Goal: Transaction & Acquisition: Book appointment/travel/reservation

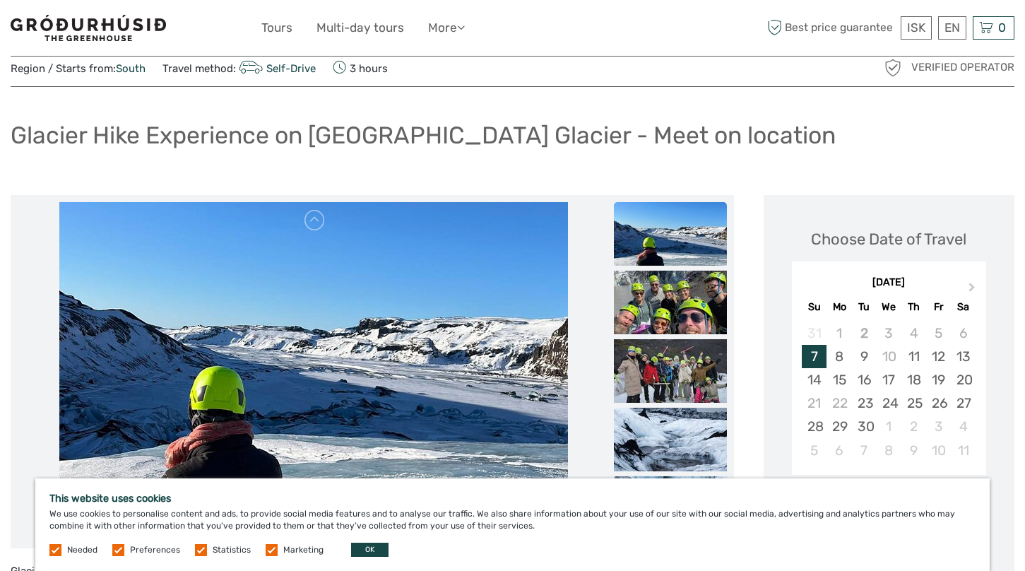
scroll to position [46, 0]
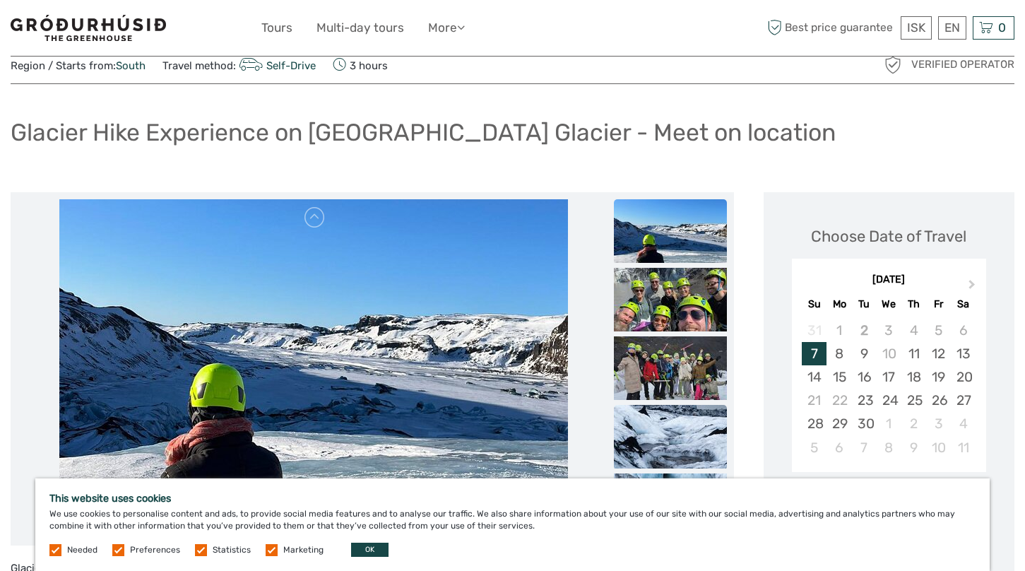
click at [677, 436] on img at bounding box center [670, 437] width 113 height 64
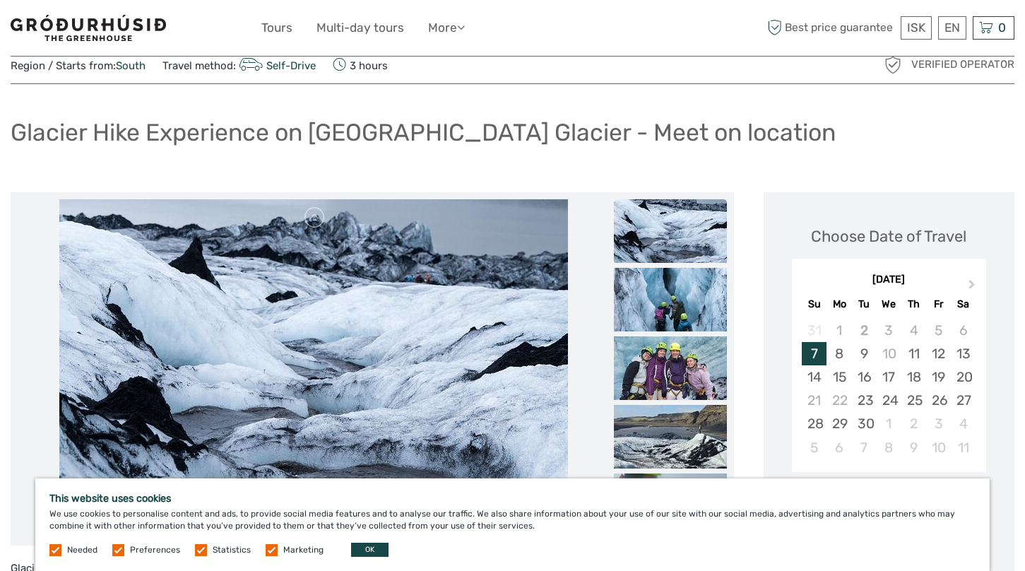
click at [677, 436] on img at bounding box center [670, 437] width 113 height 64
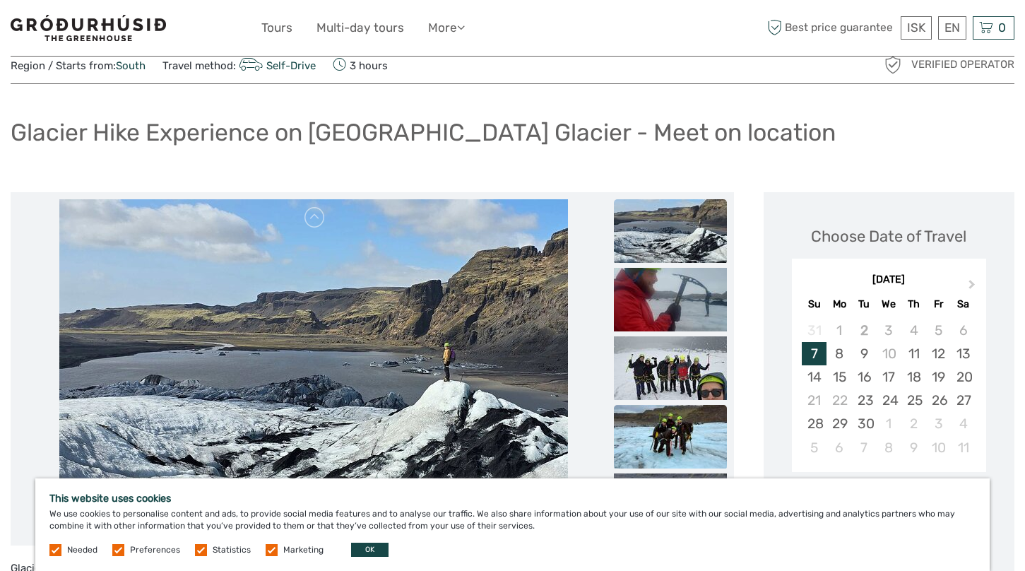
click at [671, 438] on img at bounding box center [670, 437] width 113 height 64
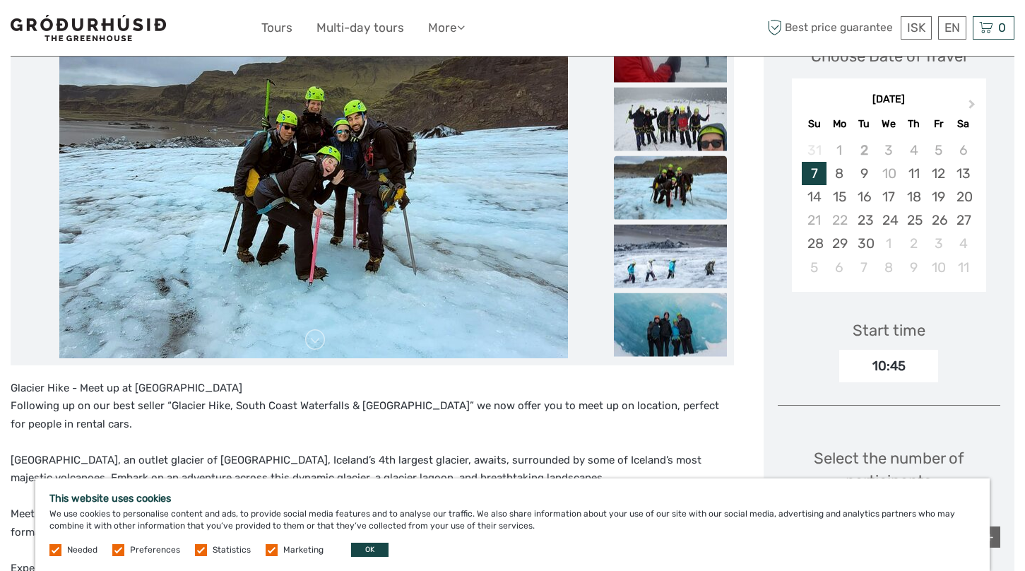
scroll to position [223, 0]
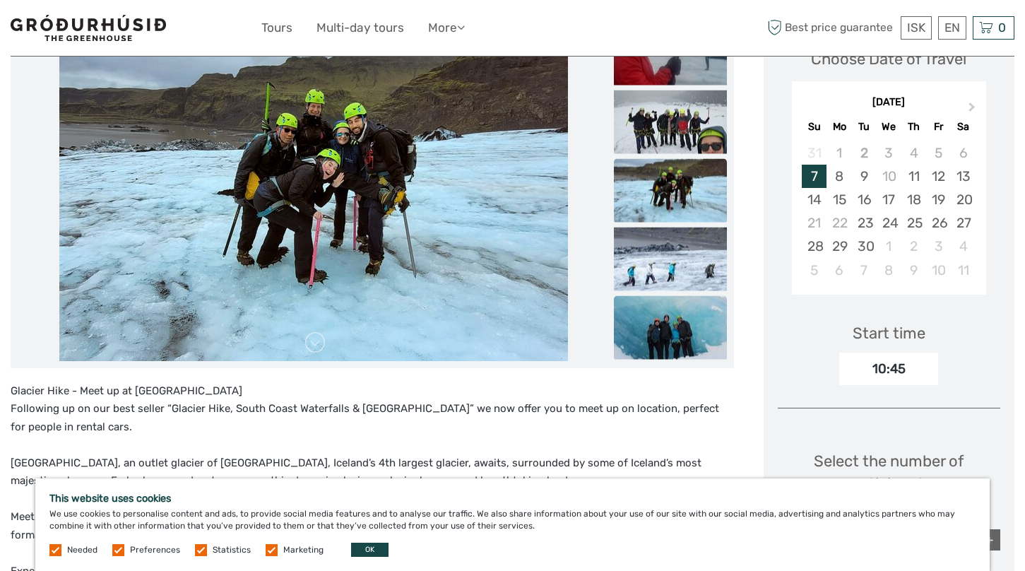
click at [670, 344] on img at bounding box center [670, 327] width 113 height 64
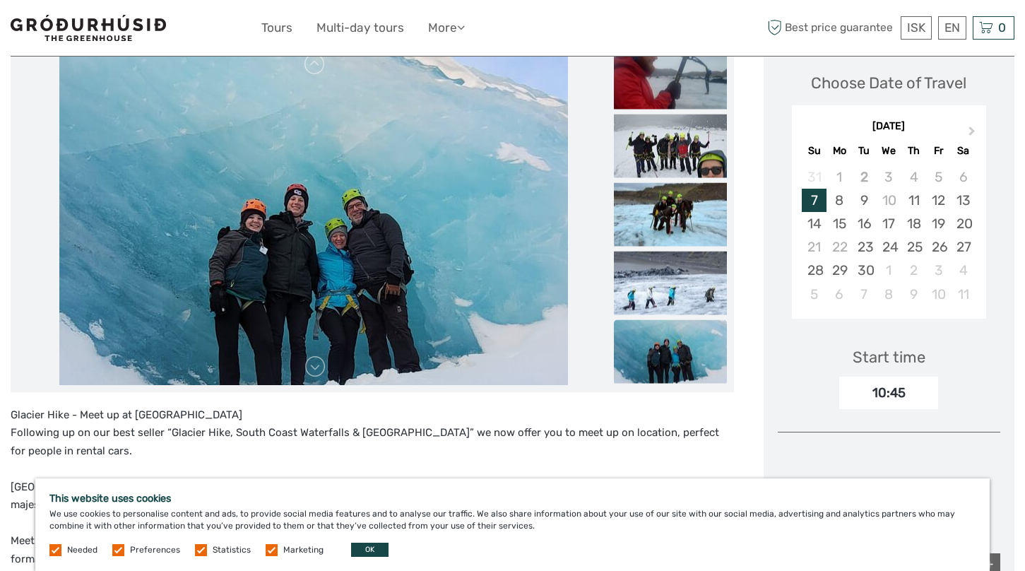
scroll to position [197, 0]
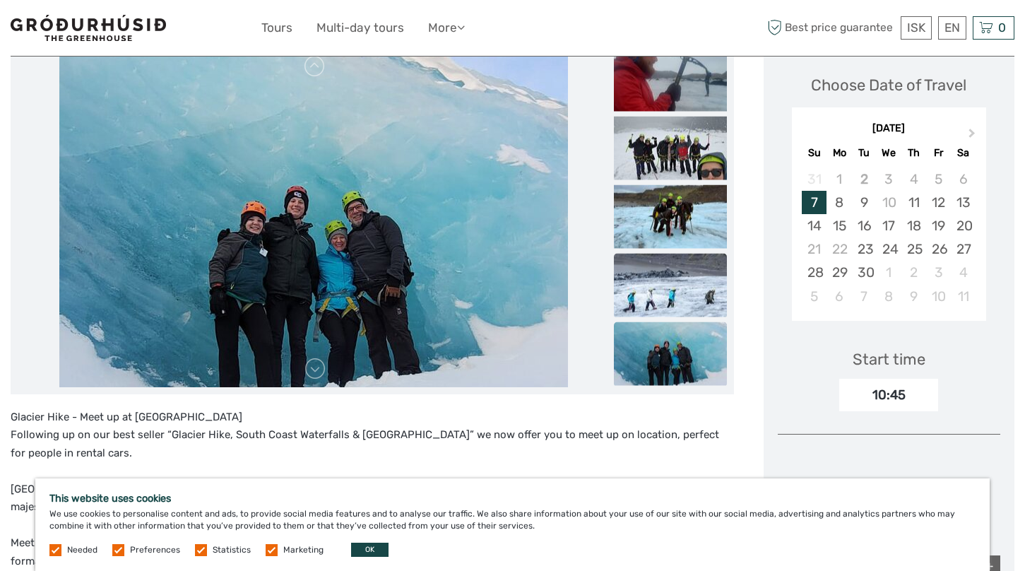
click at [669, 277] on img at bounding box center [670, 285] width 113 height 64
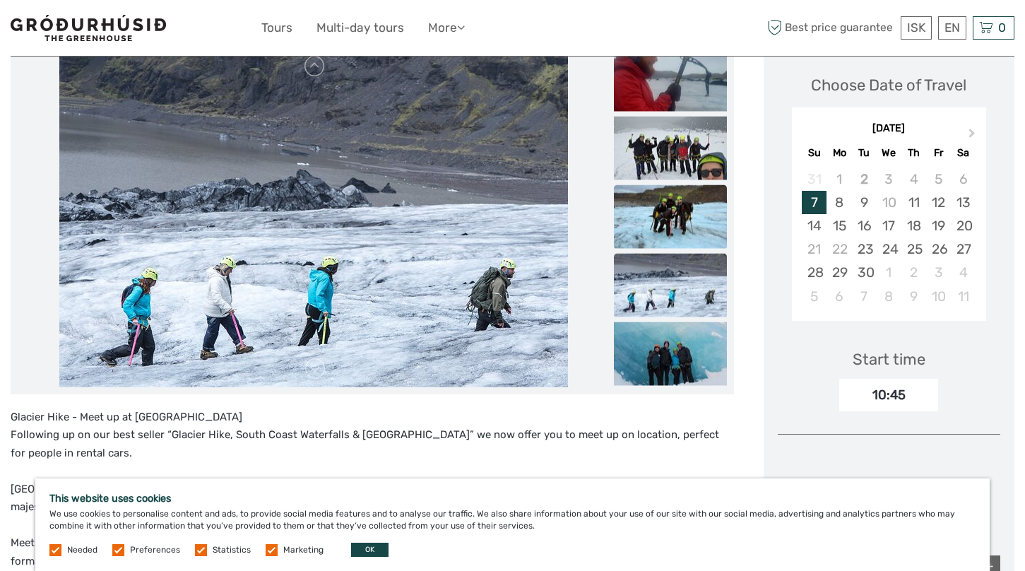
click at [679, 210] on img at bounding box center [670, 216] width 113 height 64
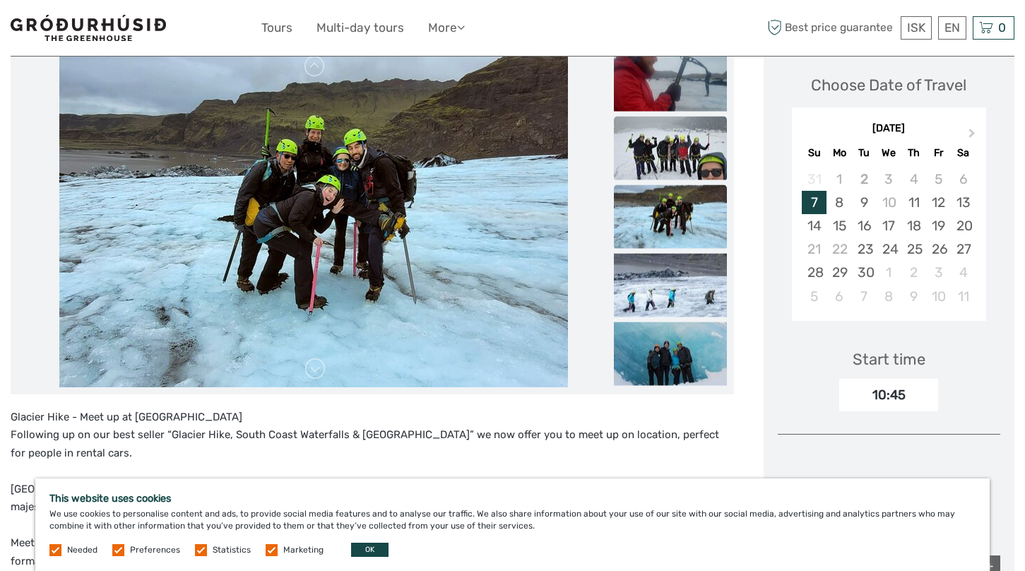
click at [676, 152] on img at bounding box center [670, 148] width 113 height 64
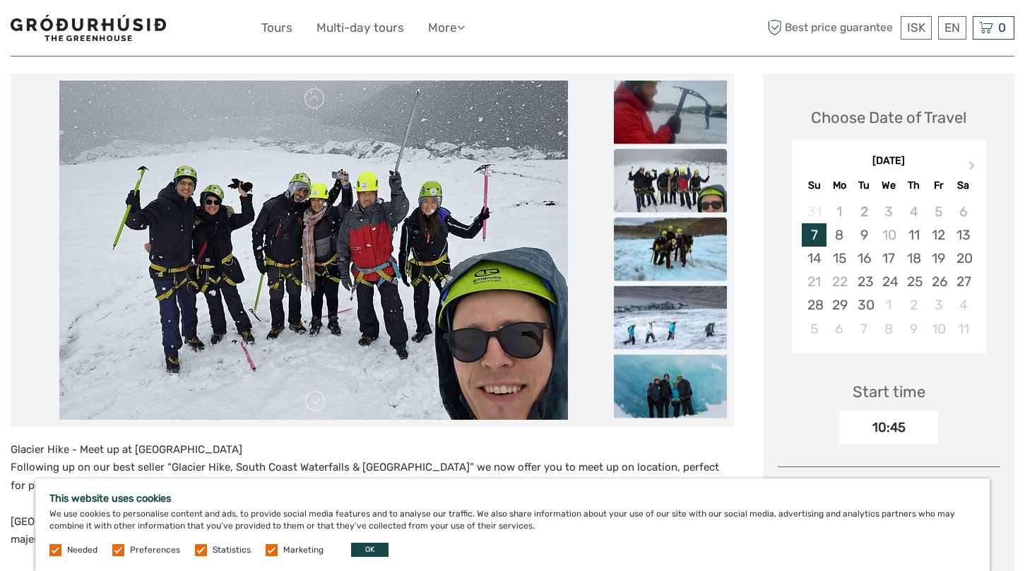
scroll to position [133, 0]
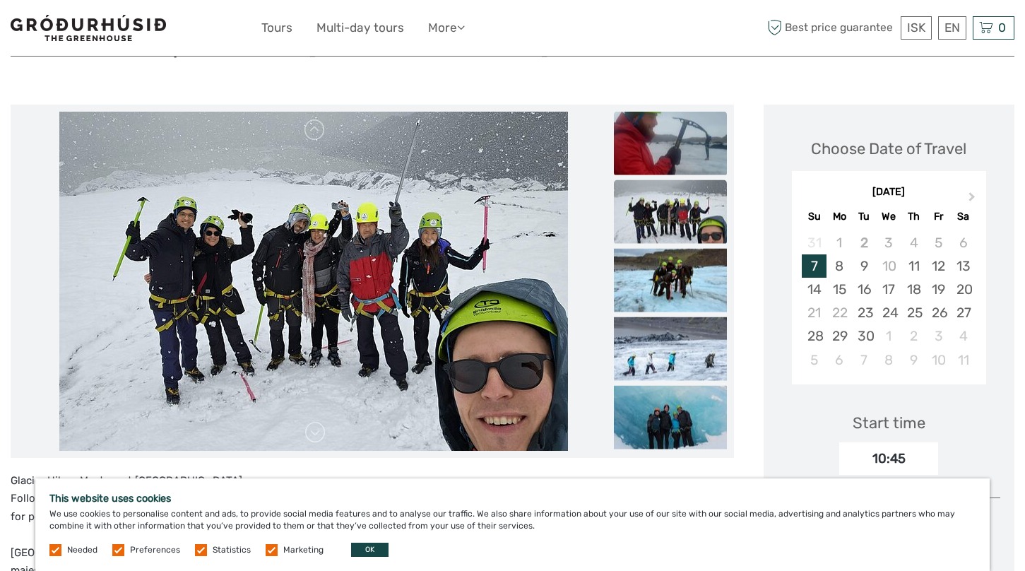
click at [679, 143] on img at bounding box center [670, 143] width 113 height 64
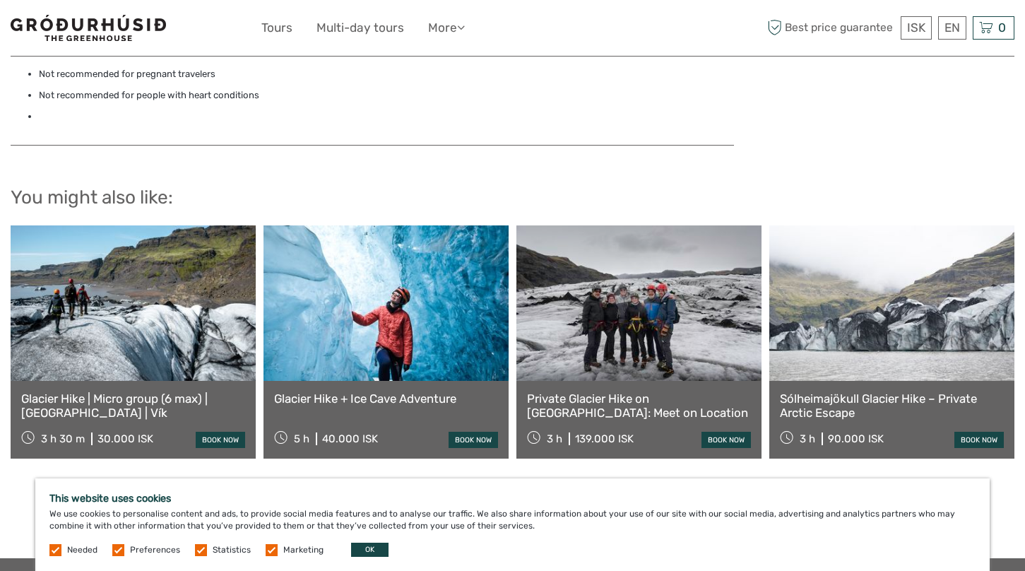
scroll to position [1334, 0]
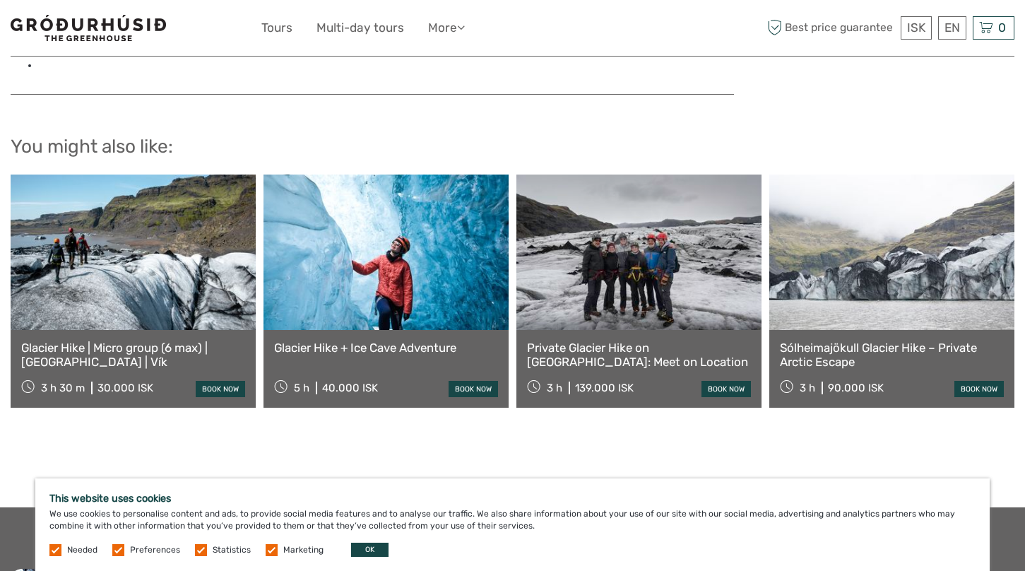
click at [166, 280] on link at bounding box center [133, 251] width 245 height 155
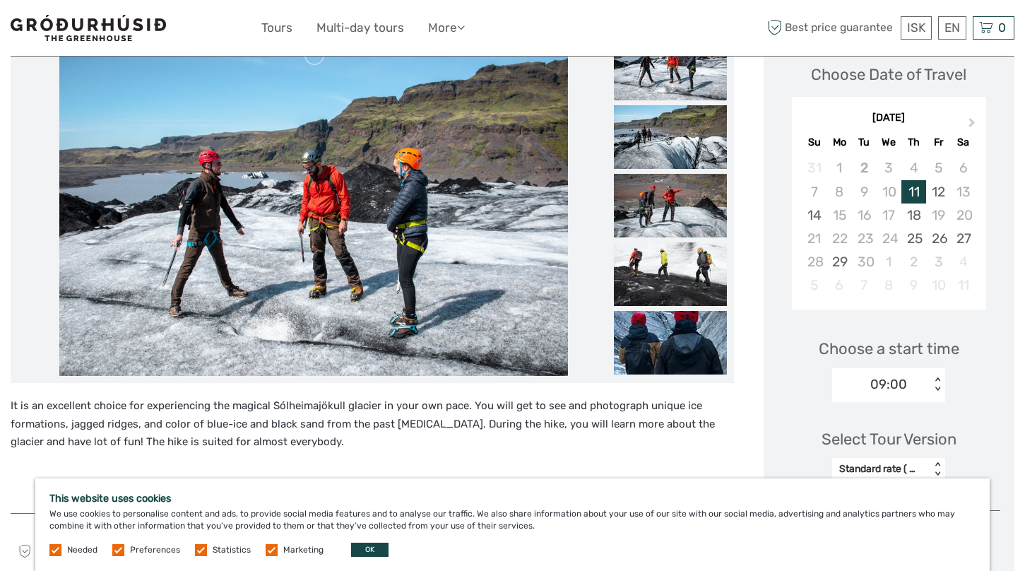
scroll to position [256, 0]
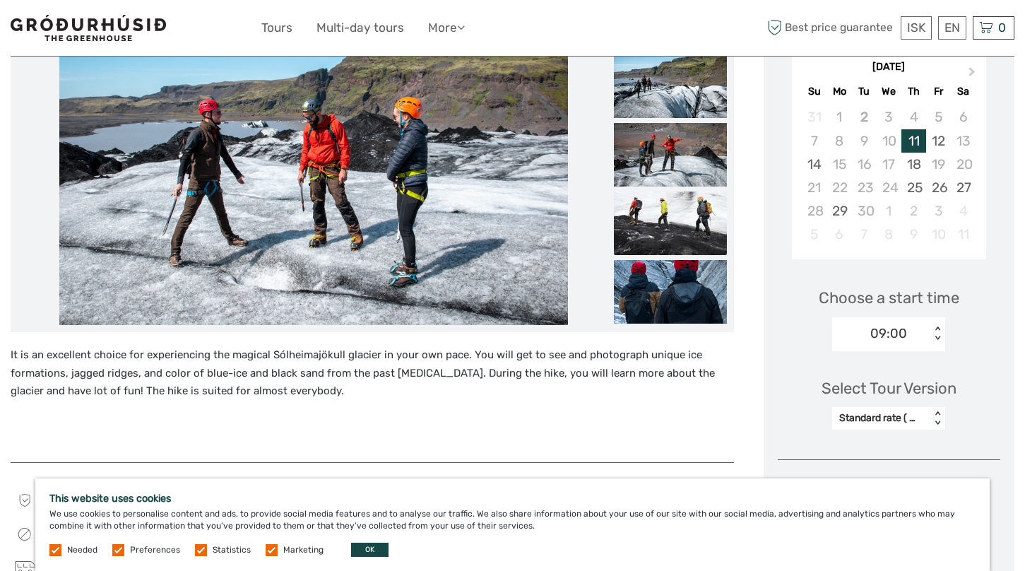
click at [658, 226] on img at bounding box center [670, 223] width 113 height 64
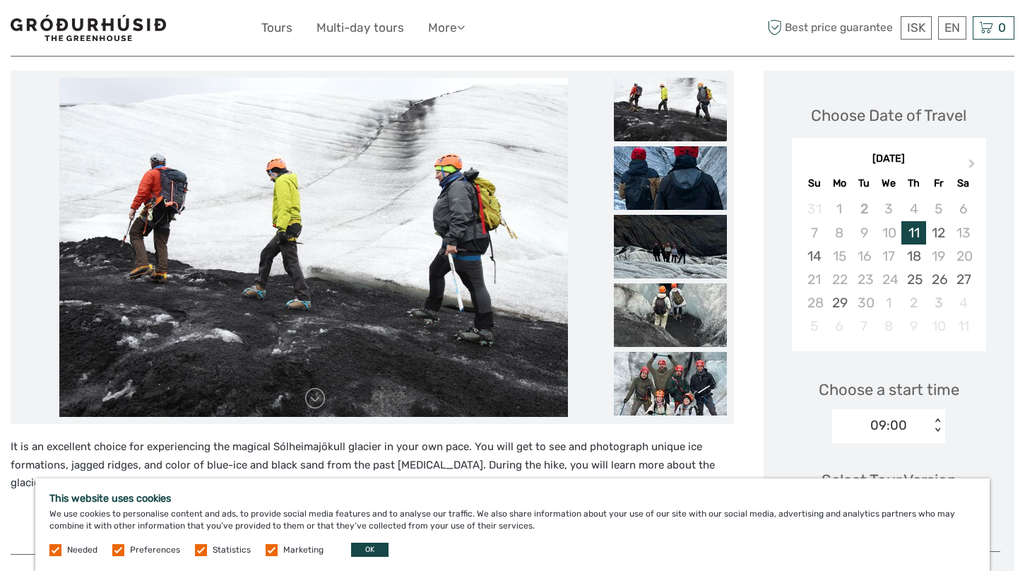
scroll to position [162, 0]
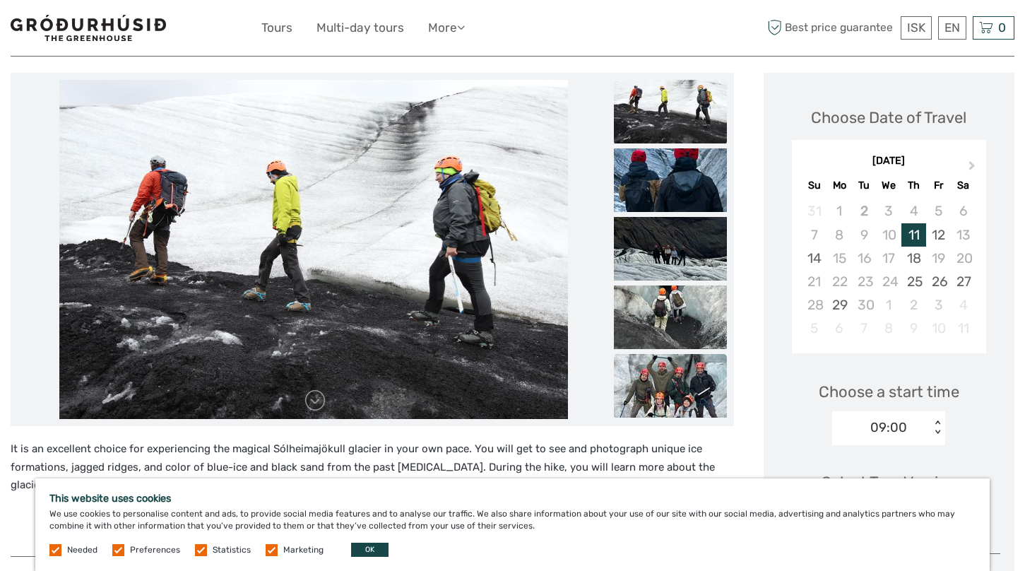
click at [635, 374] on img at bounding box center [670, 386] width 113 height 64
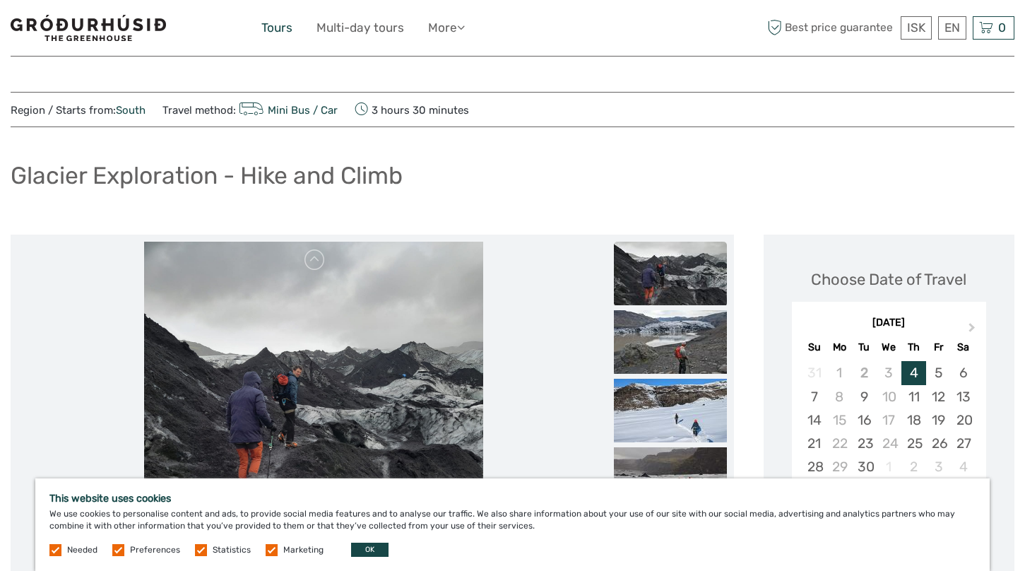
click at [280, 26] on link "Tours" at bounding box center [276, 28] width 31 height 20
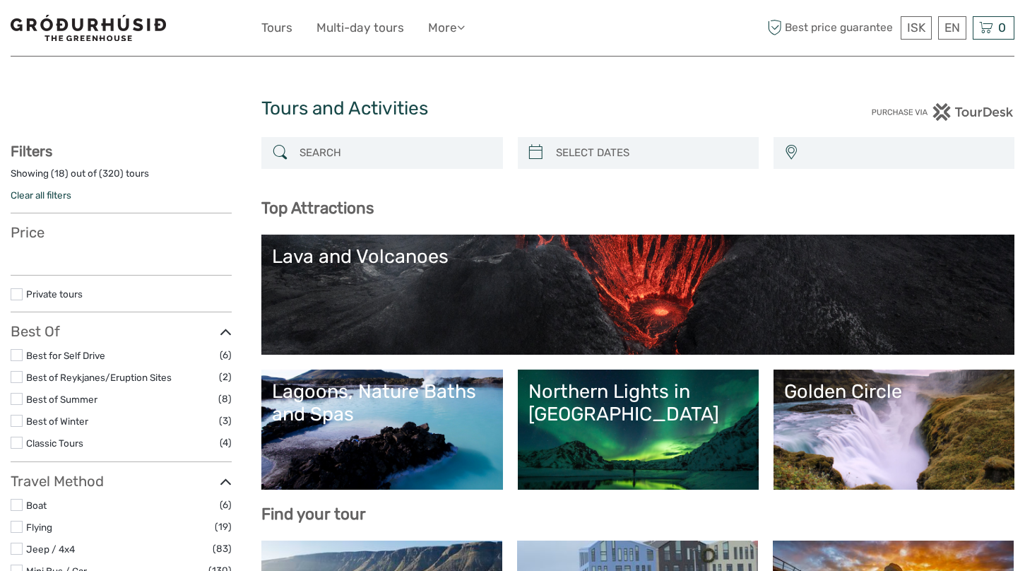
select select
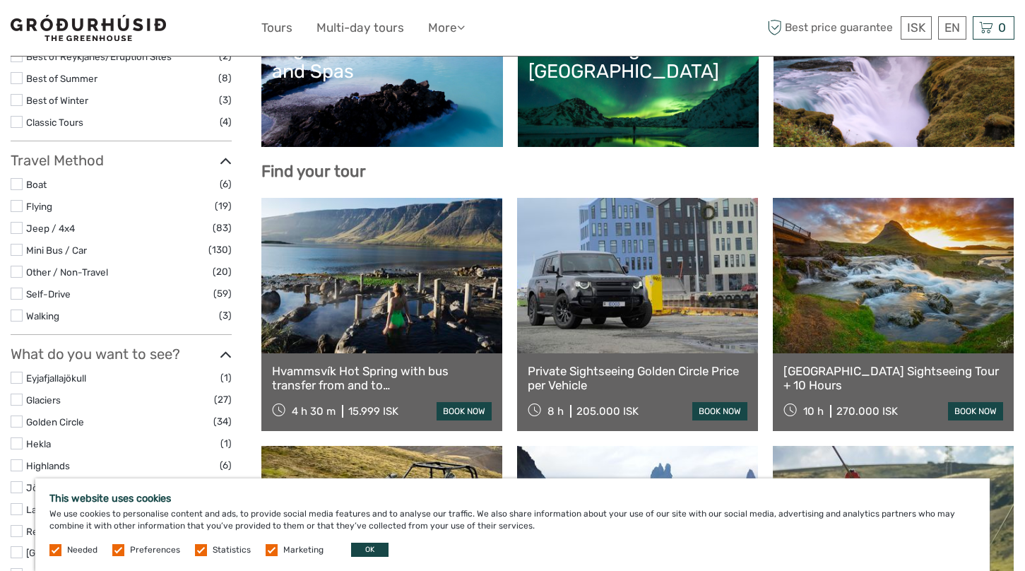
scroll to position [405, 0]
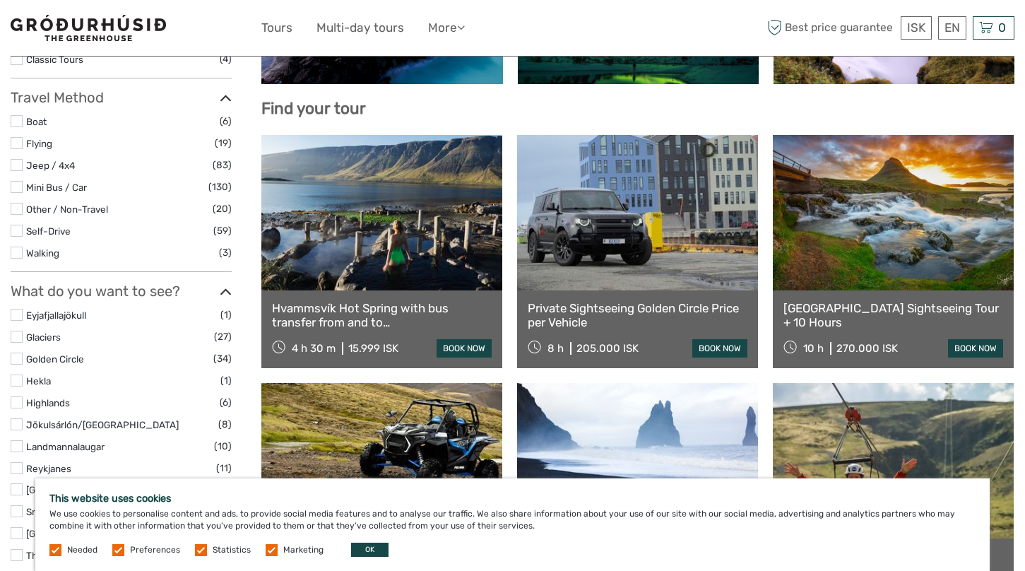
click at [620, 241] on link at bounding box center [637, 212] width 241 height 155
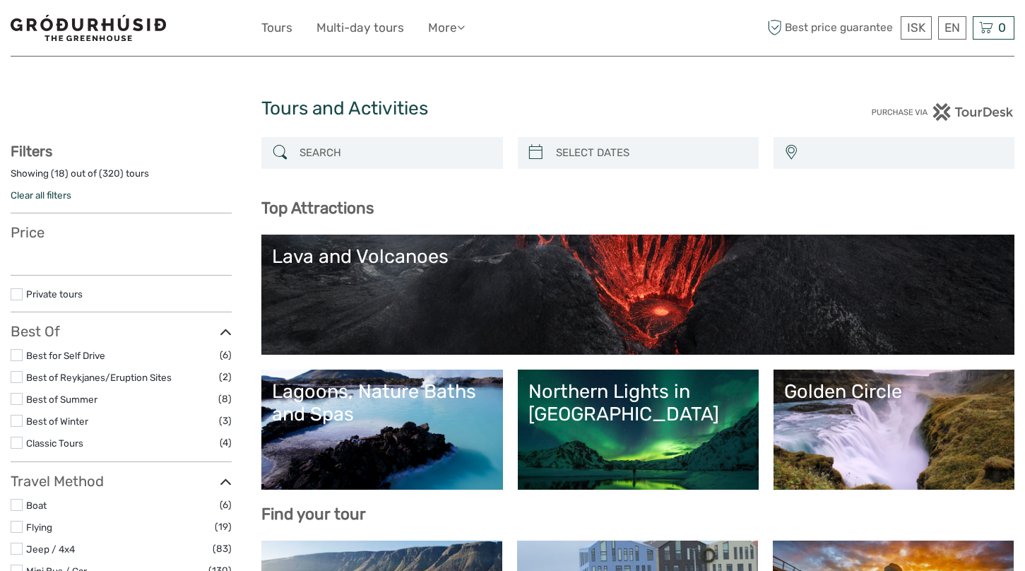
select select
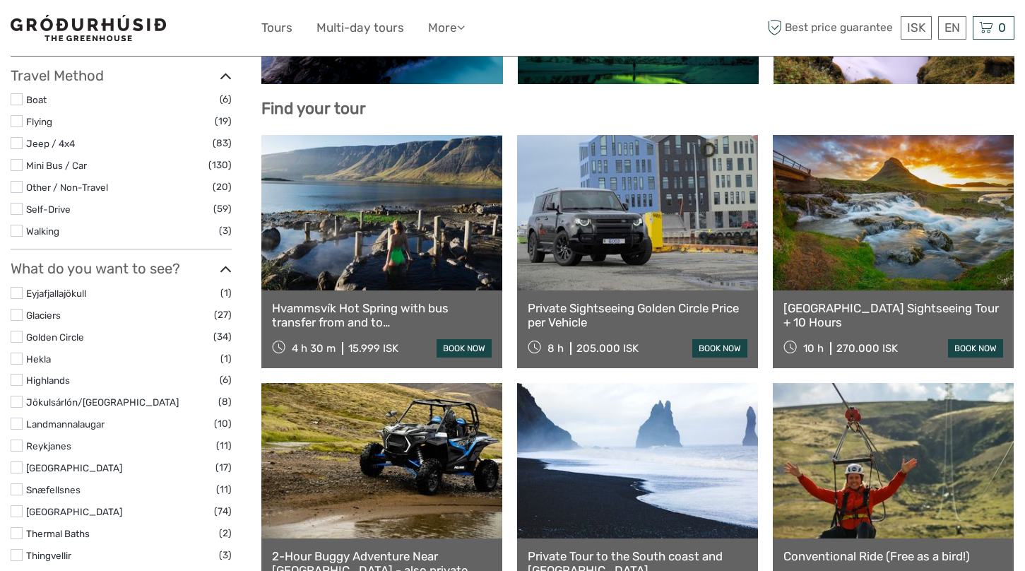
select select
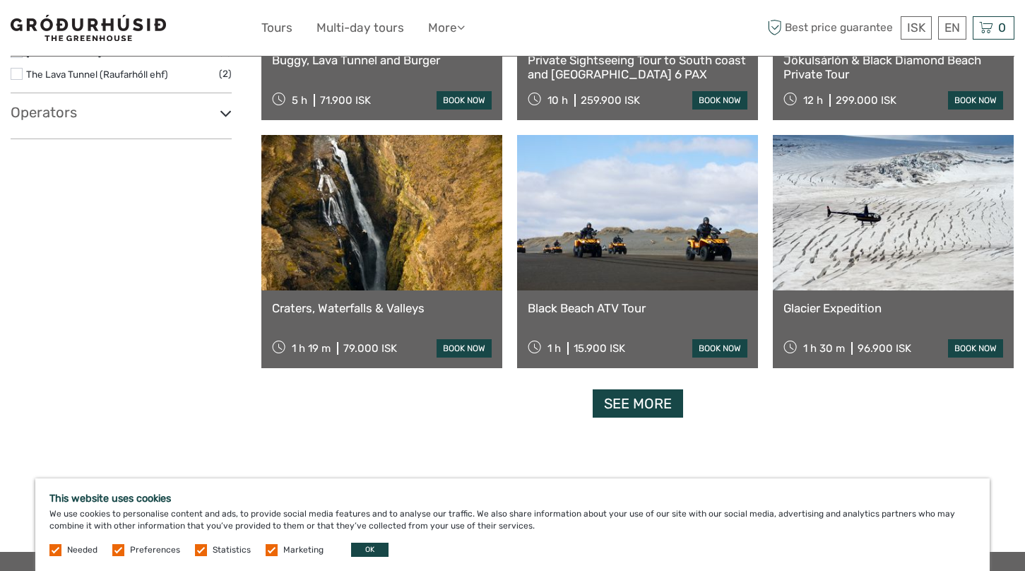
scroll to position [1679, 0]
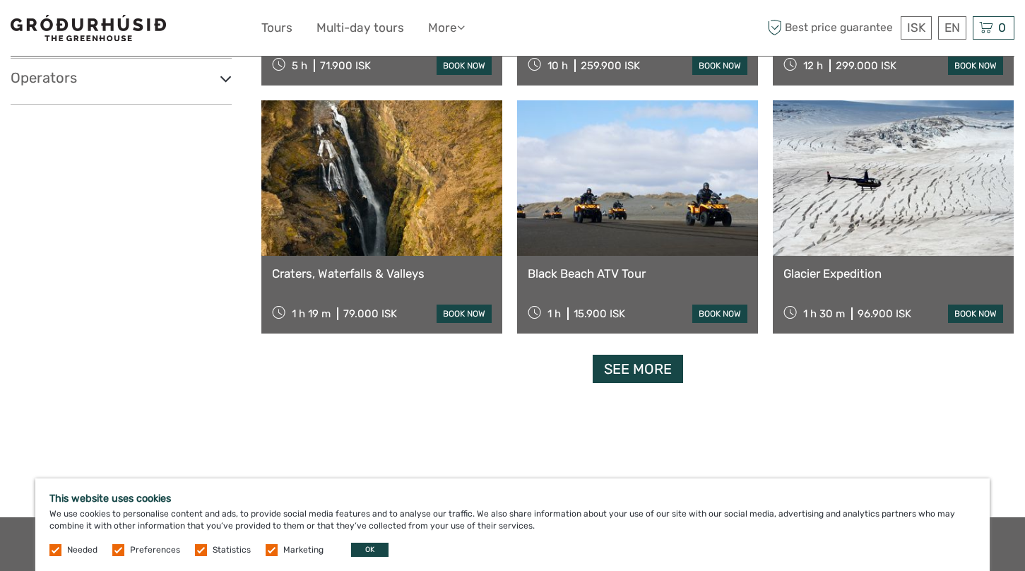
click at [403, 206] on link at bounding box center [381, 177] width 241 height 155
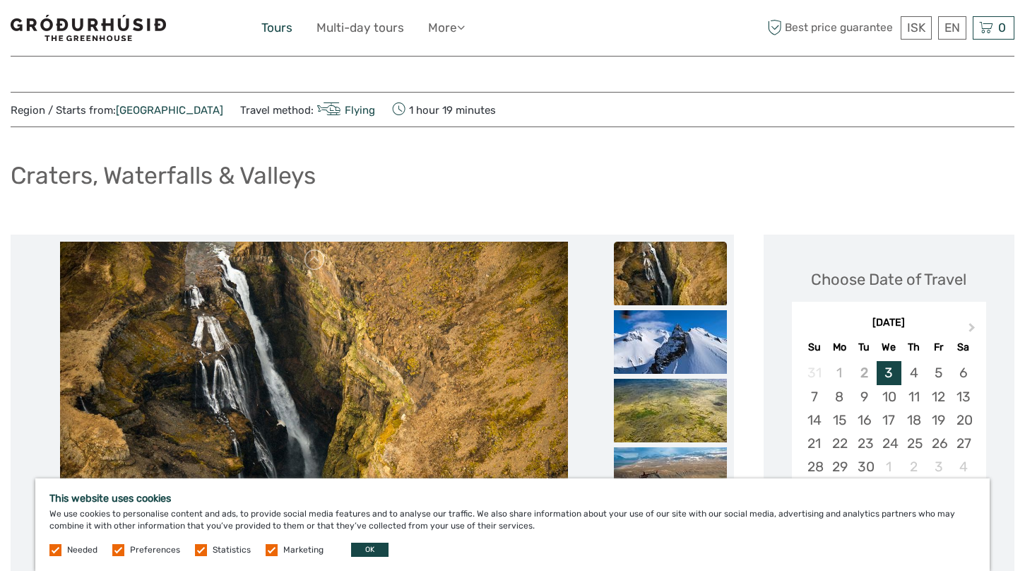
click at [271, 25] on link "Tours" at bounding box center [276, 28] width 31 height 20
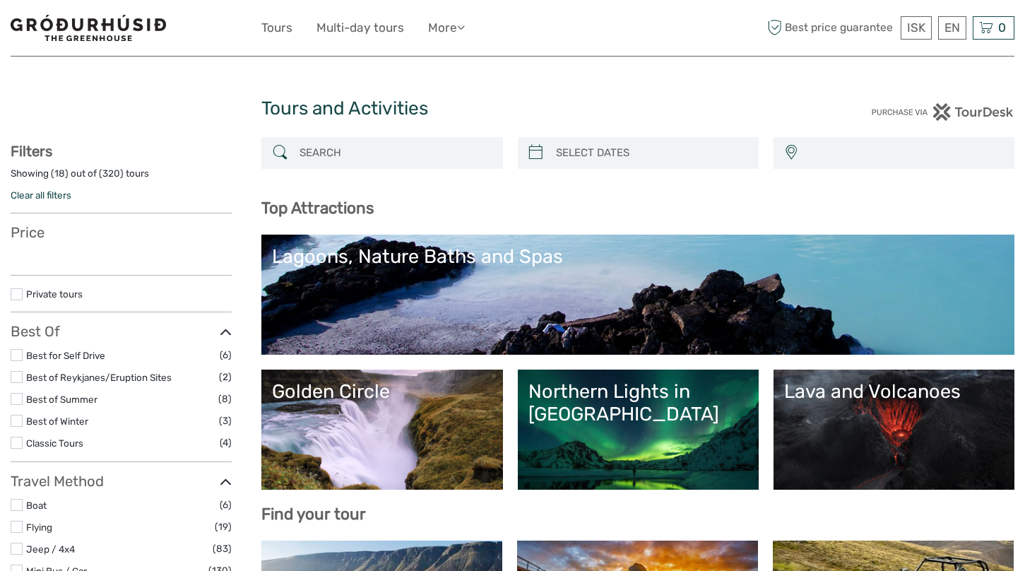
select select
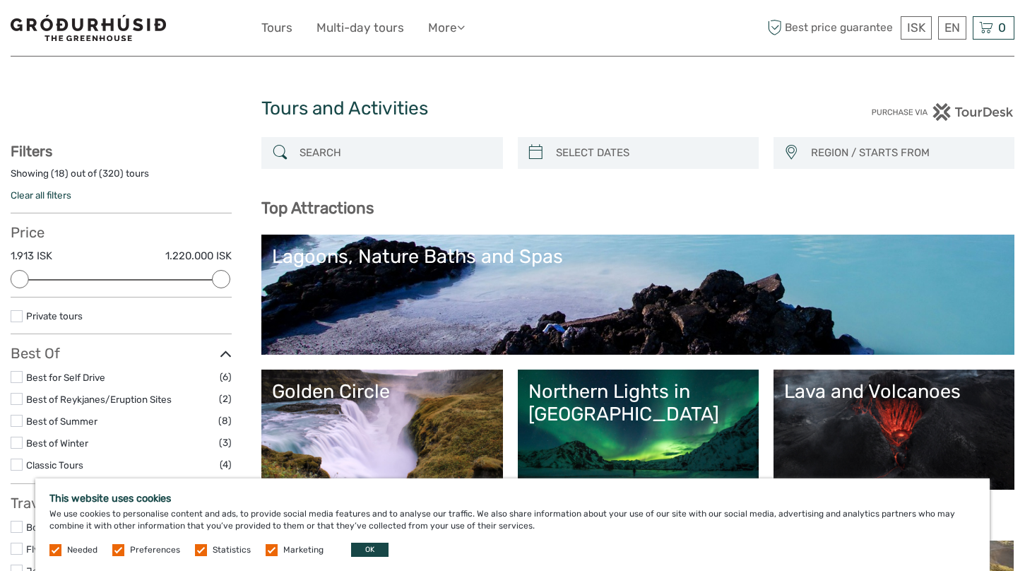
click at [504, 308] on link "Lagoons, Nature Baths and Spas" at bounding box center [638, 294] width 732 height 99
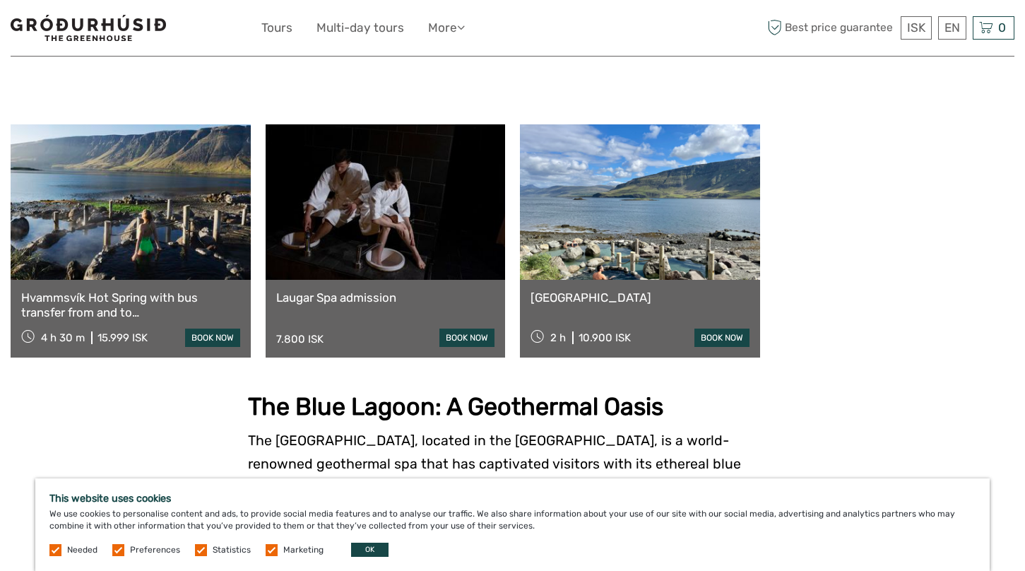
scroll to position [525, 0]
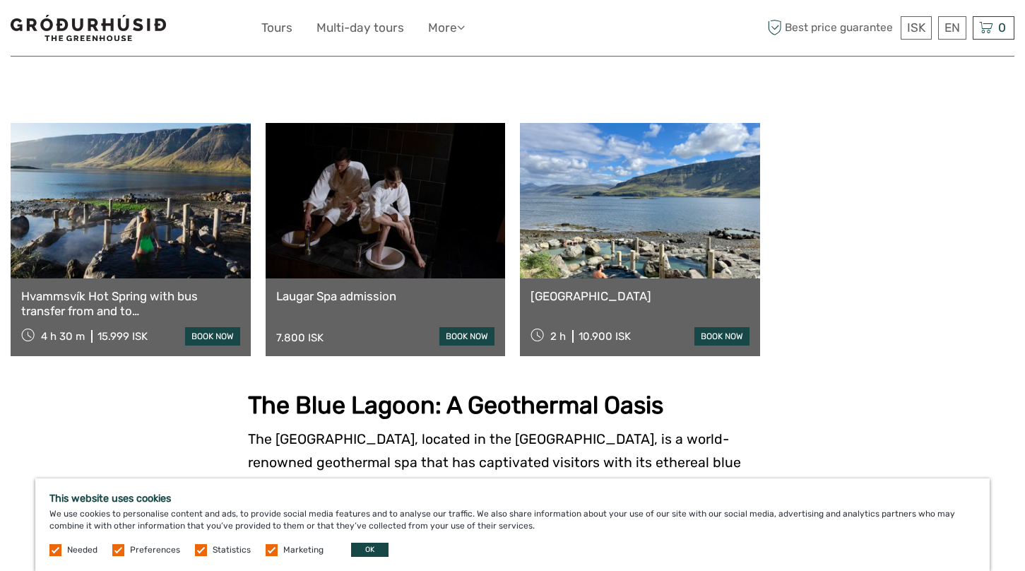
click at [665, 232] on link at bounding box center [640, 200] width 240 height 155
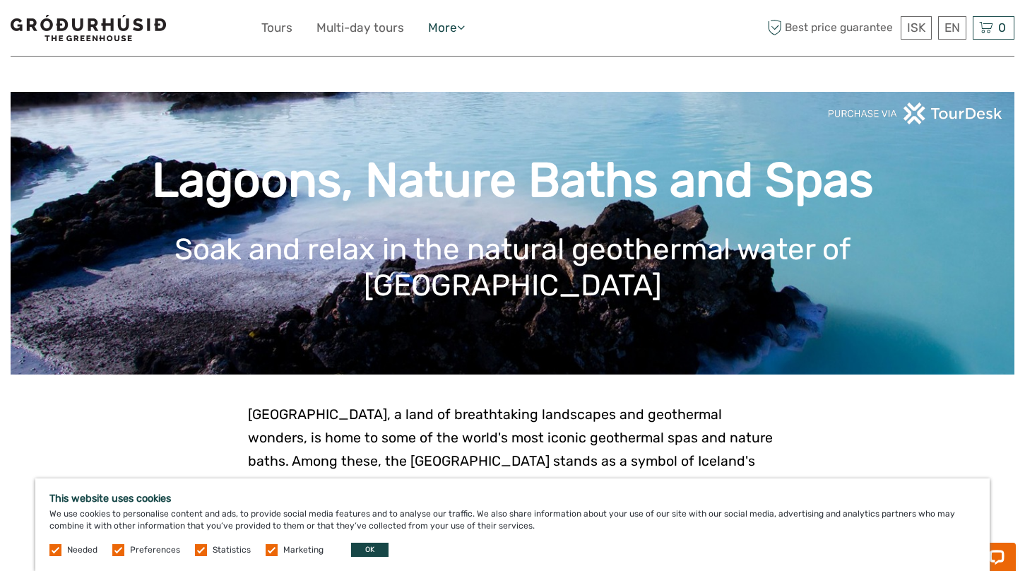
click at [443, 34] on link "More" at bounding box center [446, 28] width 37 height 20
click at [282, 23] on link "Tours" at bounding box center [276, 28] width 31 height 20
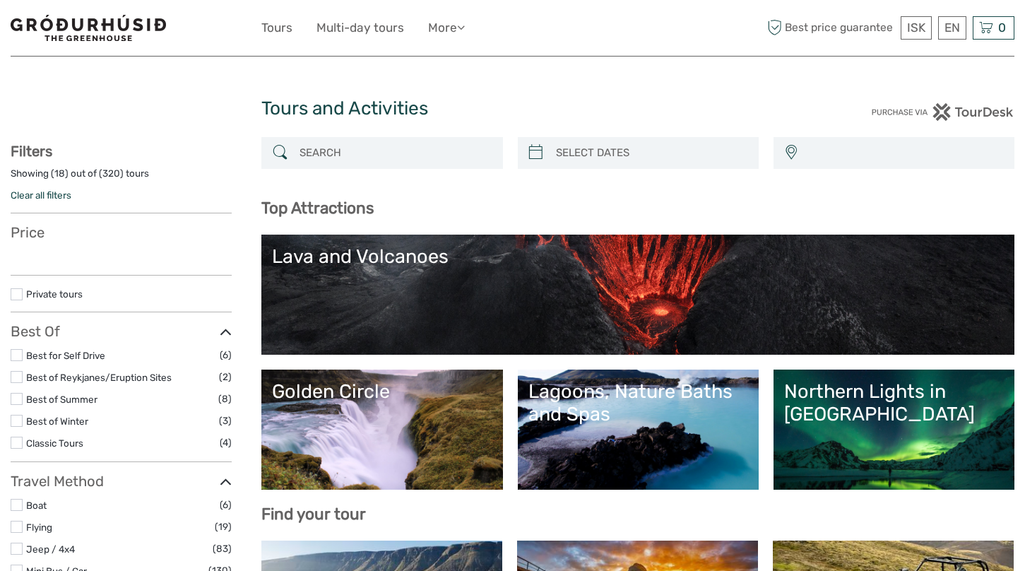
select select
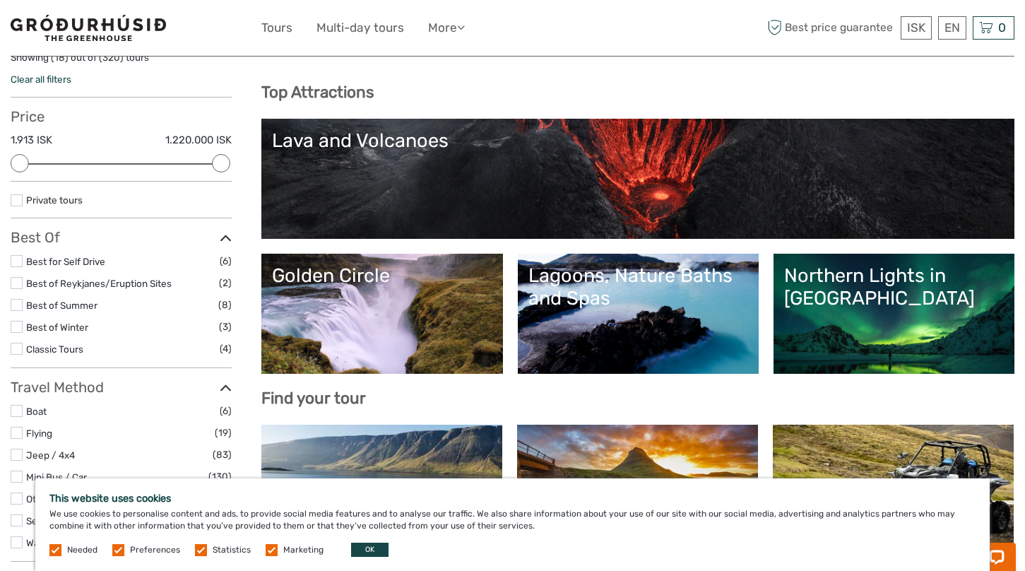
scroll to position [124, 0]
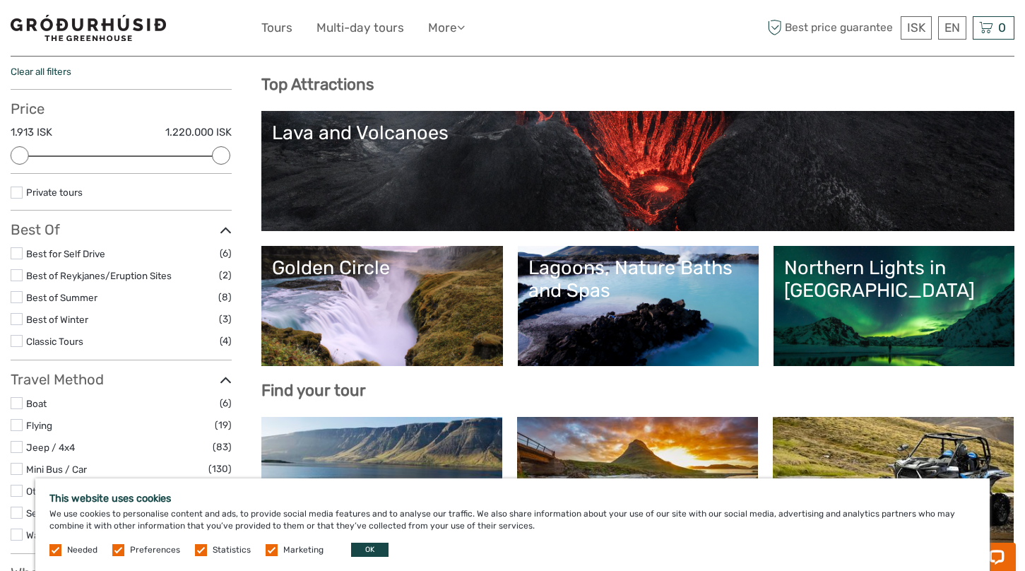
click at [593, 145] on link "Lava and Volcanoes" at bounding box center [638, 170] width 732 height 99
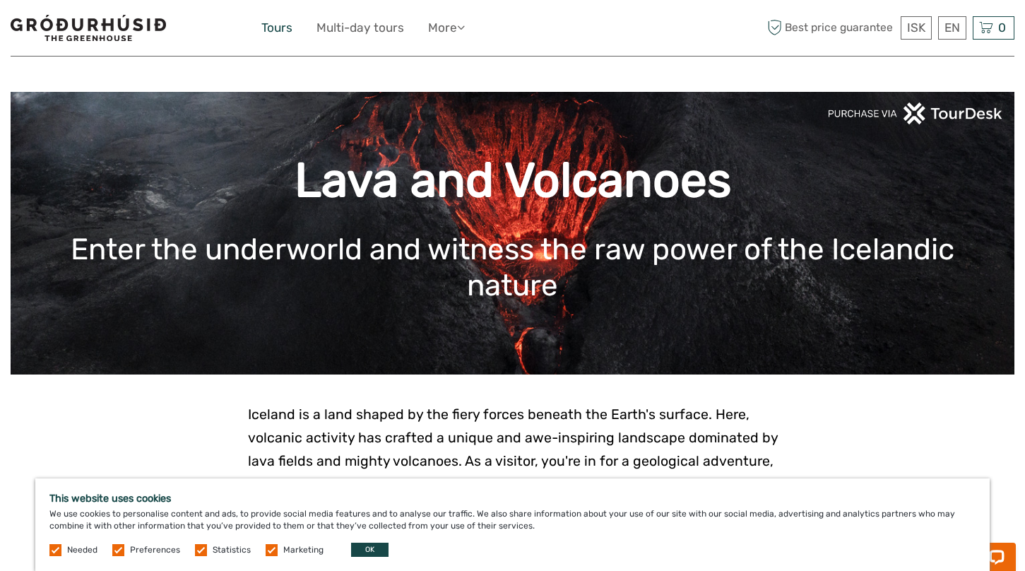
click at [278, 31] on link "Tours" at bounding box center [276, 28] width 31 height 20
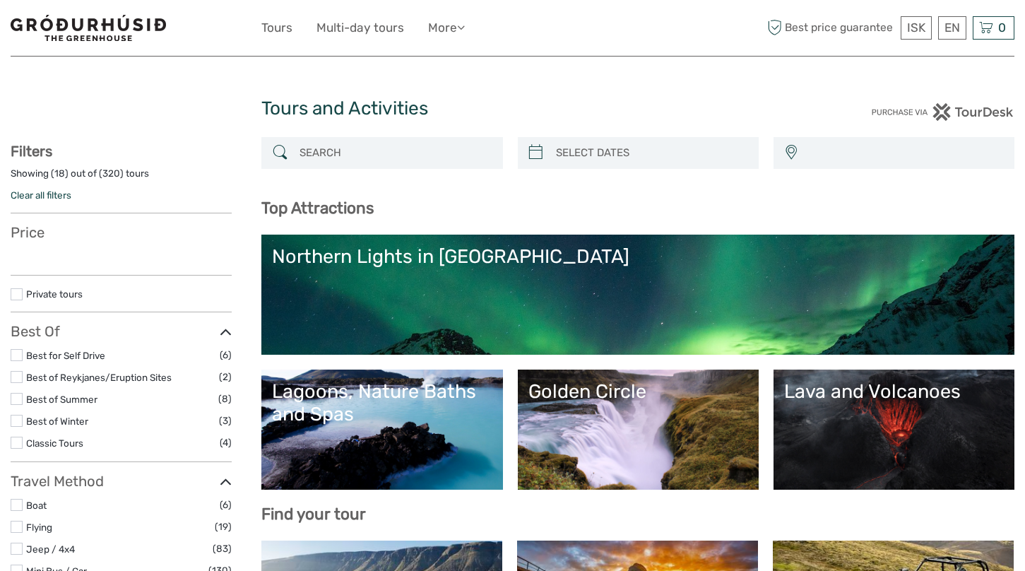
select select
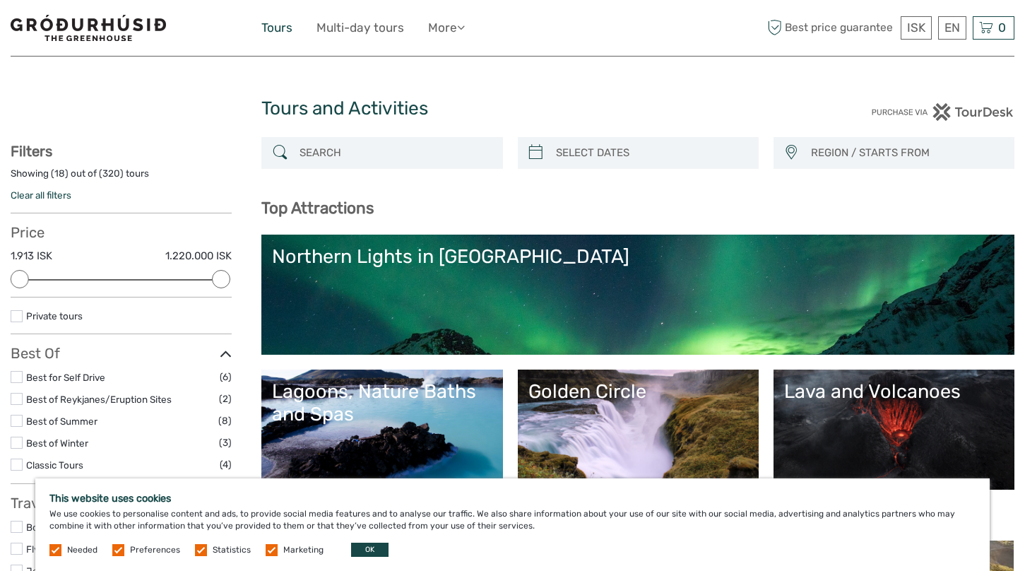
click at [278, 31] on link "Tours" at bounding box center [276, 28] width 31 height 20
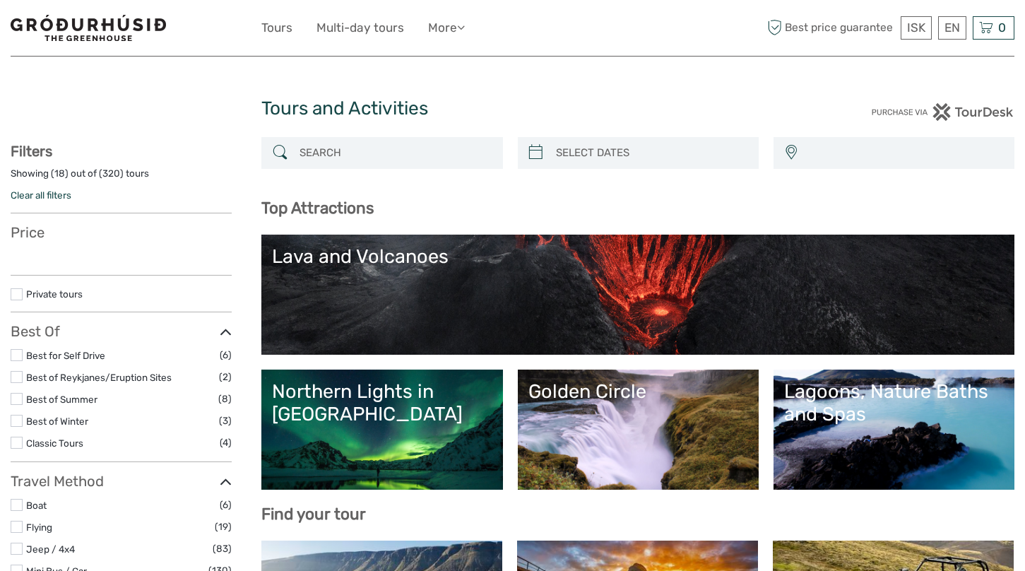
select select
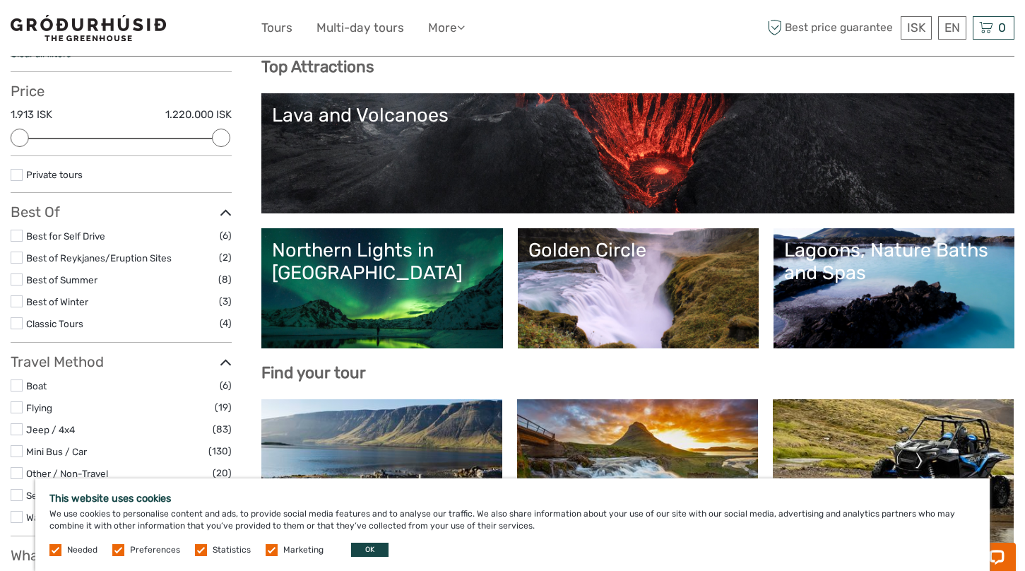
scroll to position [146, 0]
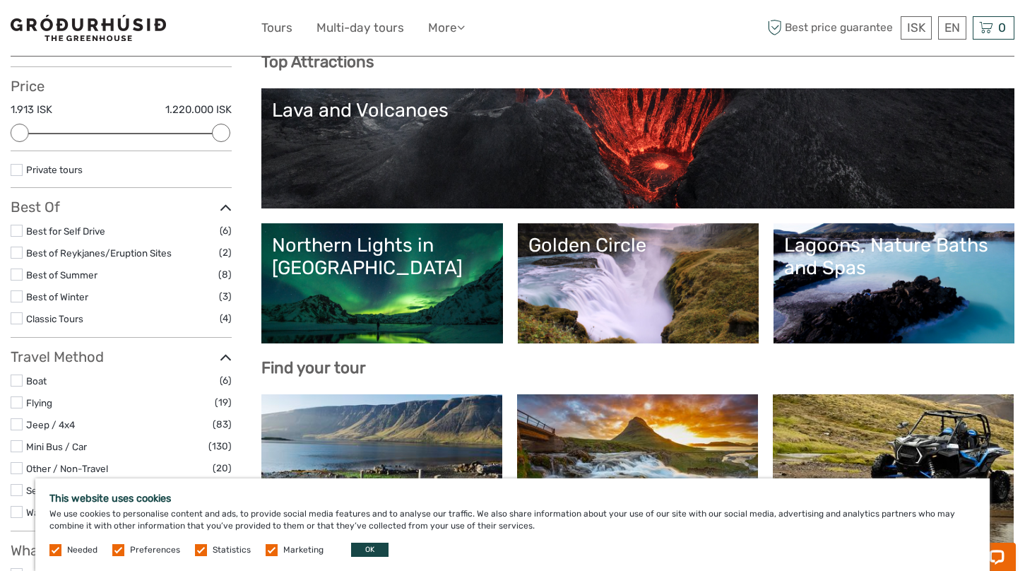
click at [408, 249] on div "Northern Lights in [GEOGRAPHIC_DATA]" at bounding box center [382, 257] width 220 height 46
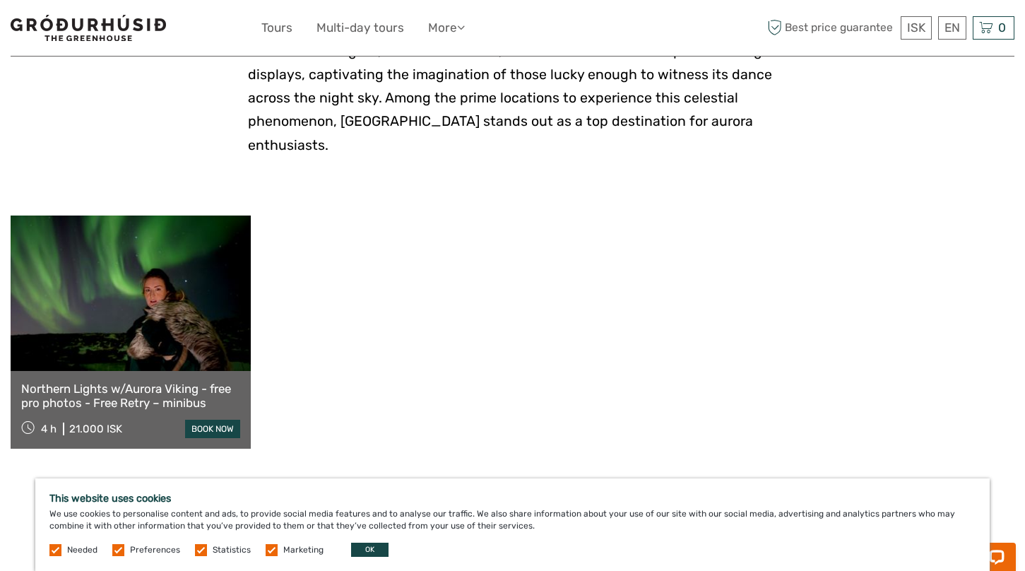
scroll to position [364, 0]
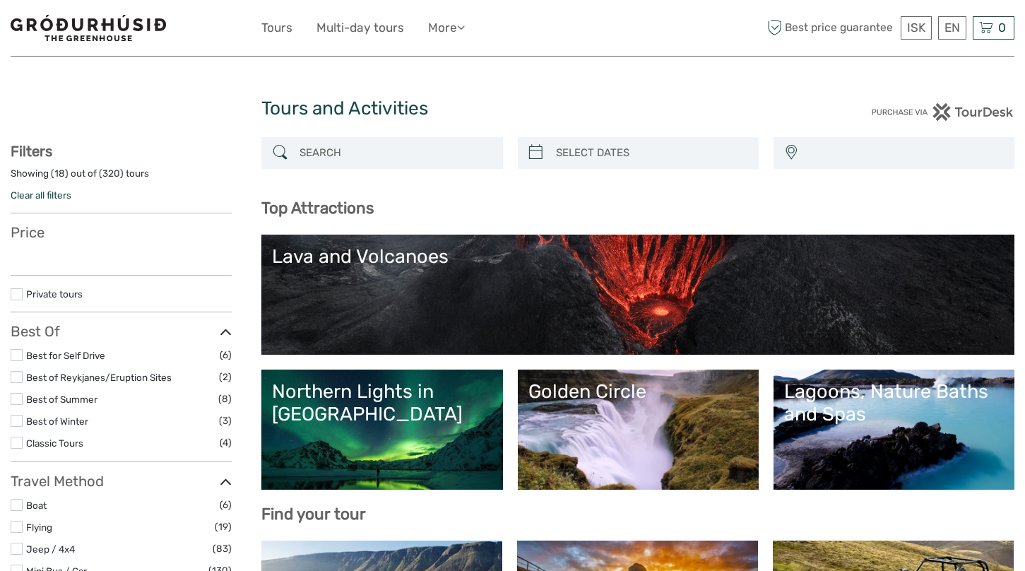
select select
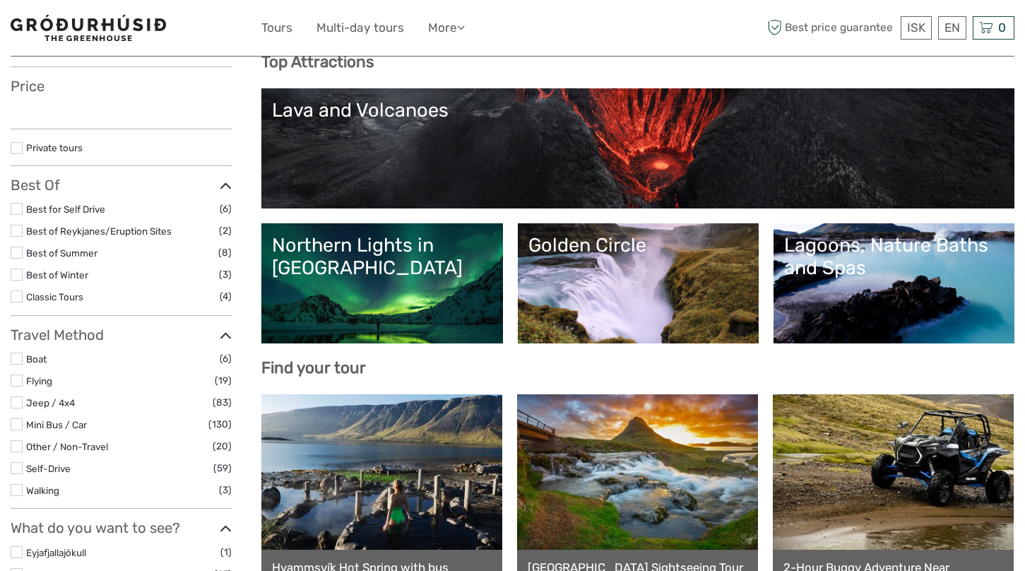
select select
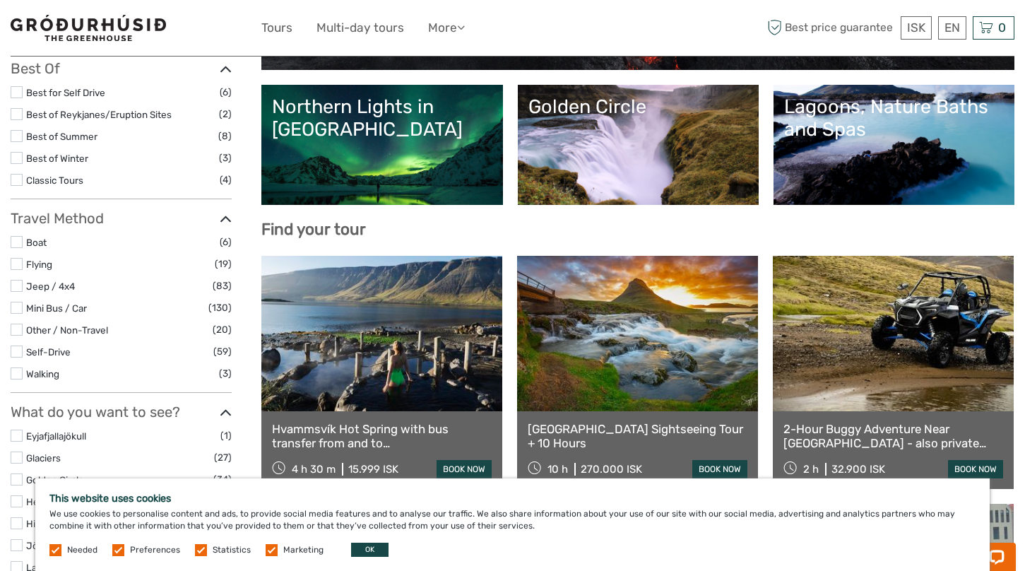
scroll to position [284, 0]
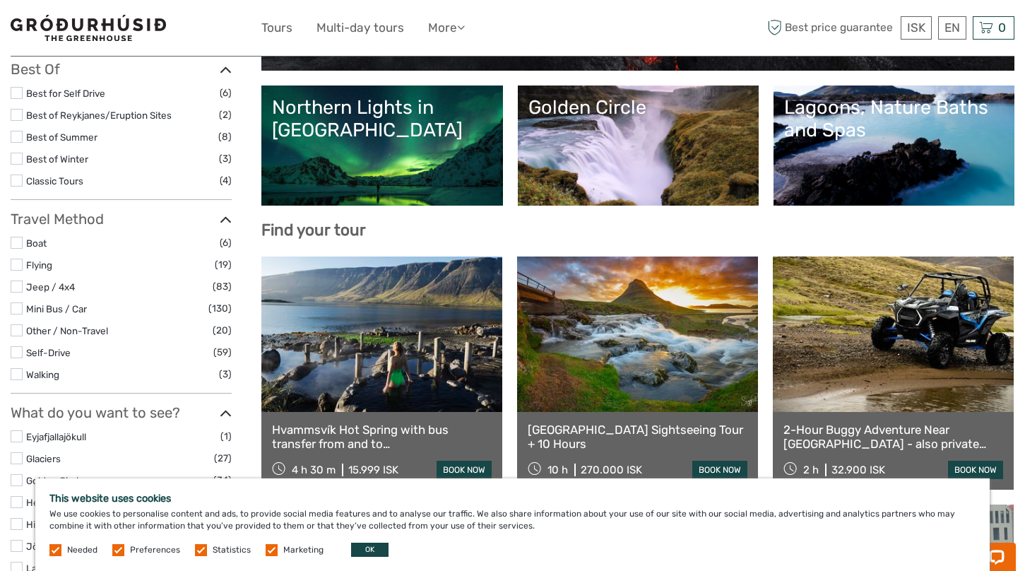
click at [18, 374] on label at bounding box center [17, 374] width 12 height 12
click at [0, 0] on input "checkbox" at bounding box center [0, 0] width 0 height 0
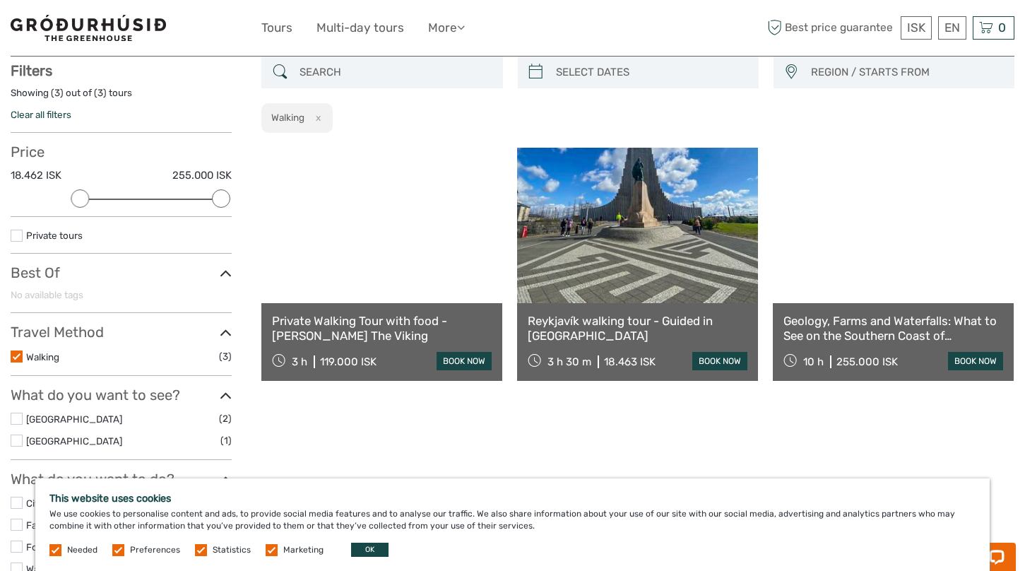
scroll to position [80, 0]
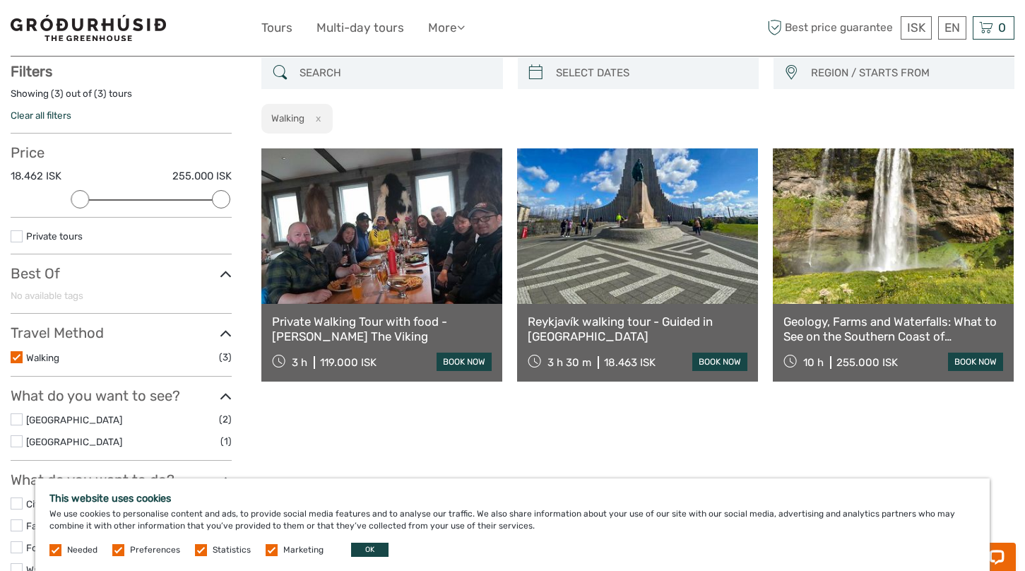
click at [511, 416] on div "REGION / STARTS FROM Capital Region Reykjanes / Keflavík South West Capital Reg…" at bounding box center [637, 392] width 753 height 670
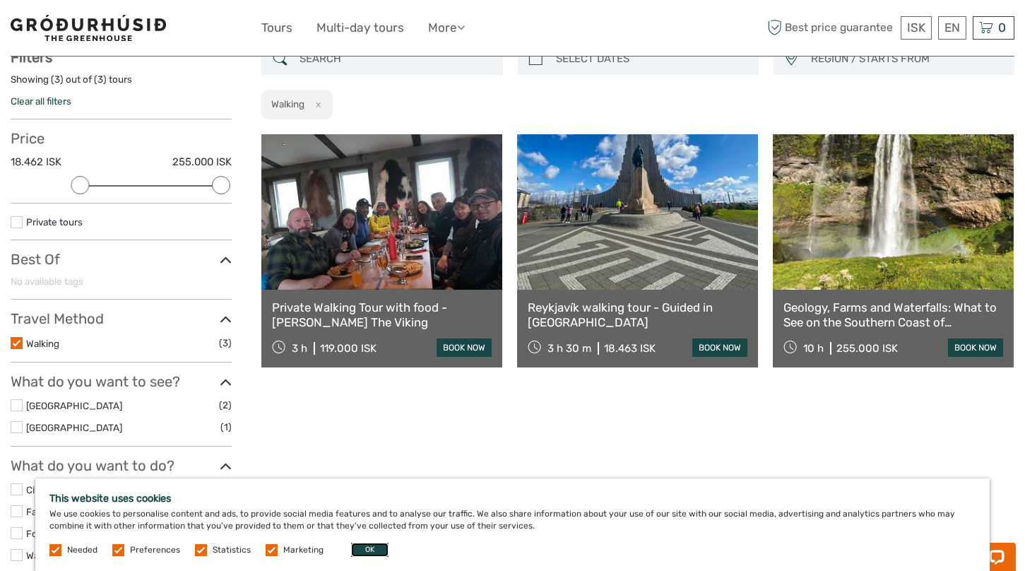
click at [362, 549] on button "OK" at bounding box center [369, 549] width 37 height 14
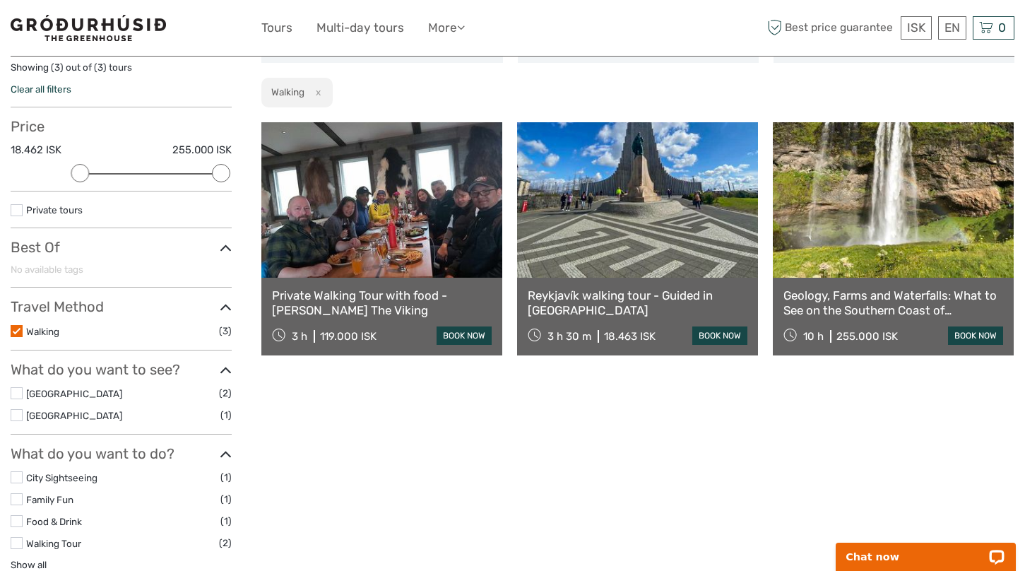
scroll to position [146, 0]
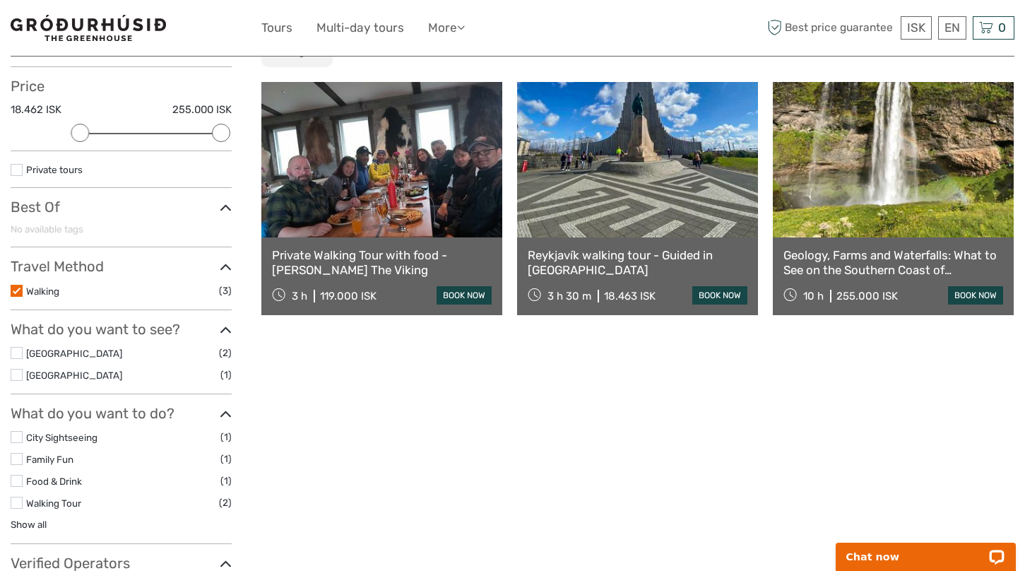
click at [18, 289] on label at bounding box center [17, 291] width 12 height 12
click at [0, 0] on input "checkbox" at bounding box center [0, 0] width 0 height 0
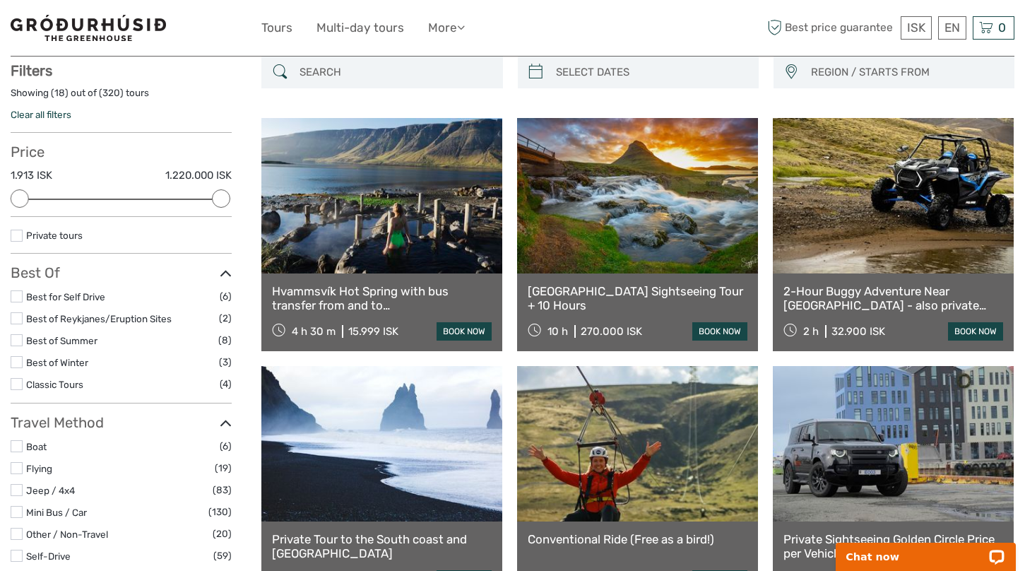
scroll to position [80, 0]
click at [15, 337] on label at bounding box center [17, 341] width 12 height 12
click at [0, 0] on input "checkbox" at bounding box center [0, 0] width 0 height 0
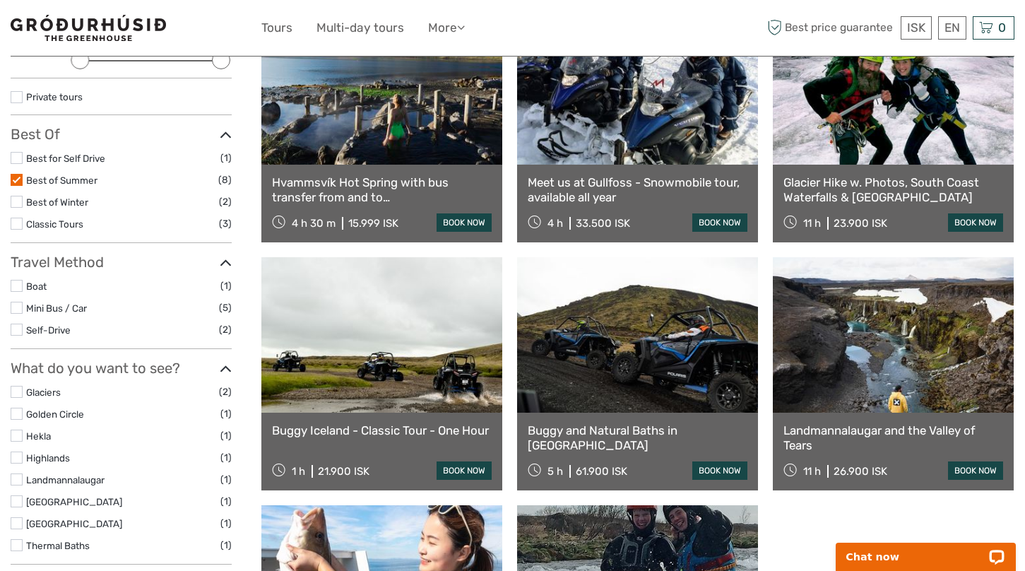
scroll to position [114, 0]
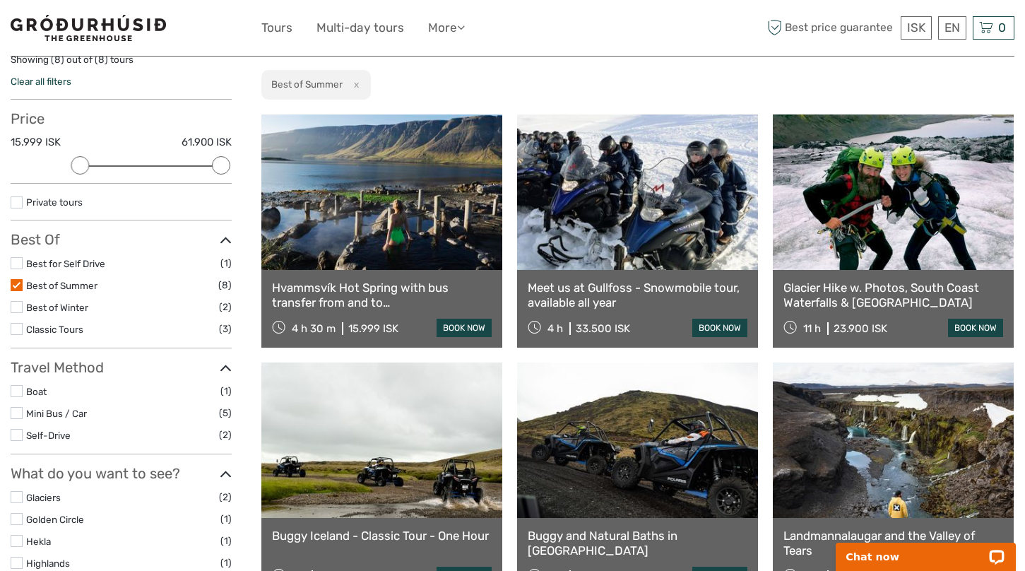
click at [15, 287] on label at bounding box center [17, 285] width 12 height 12
click at [0, 0] on input "checkbox" at bounding box center [0, 0] width 0 height 0
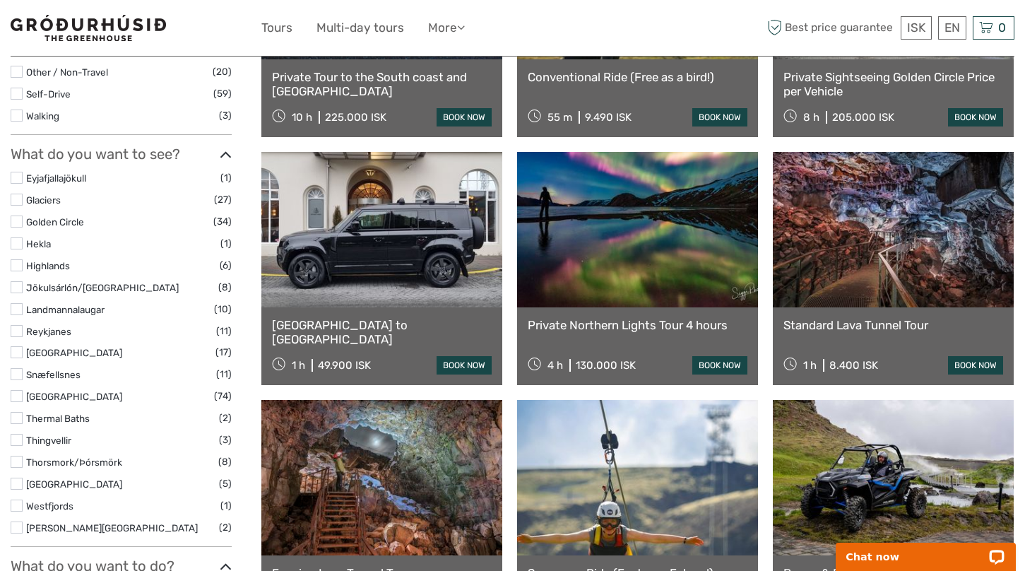
scroll to position [560, 0]
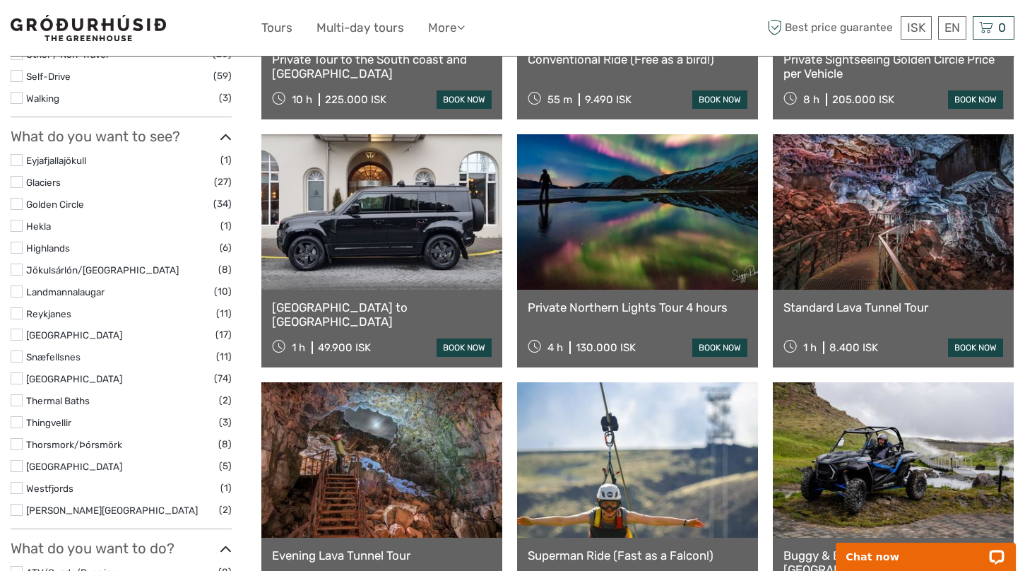
click at [18, 243] on label at bounding box center [17, 248] width 12 height 12
click at [0, 0] on input "checkbox" at bounding box center [0, 0] width 0 height 0
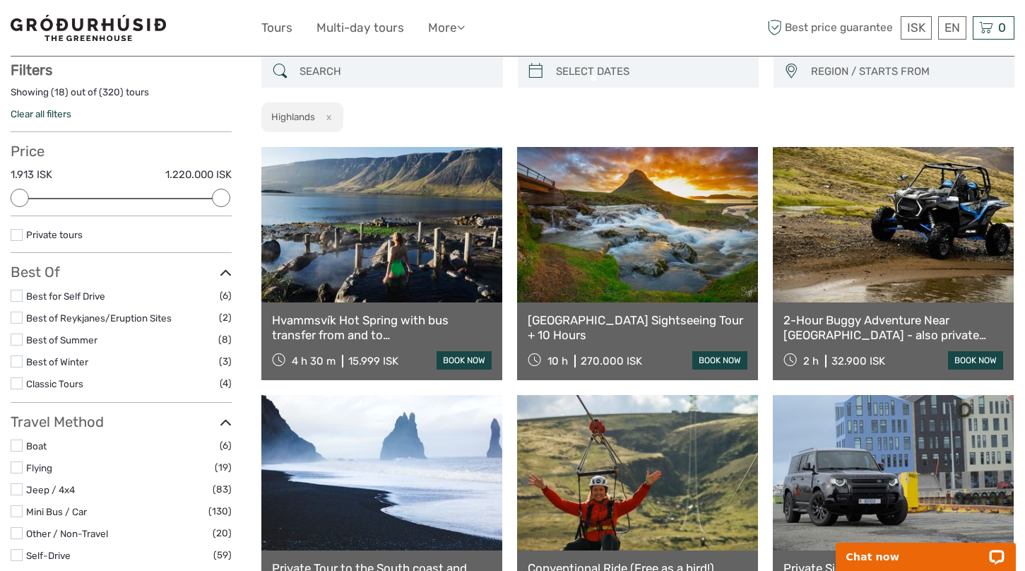
scroll to position [80, 0]
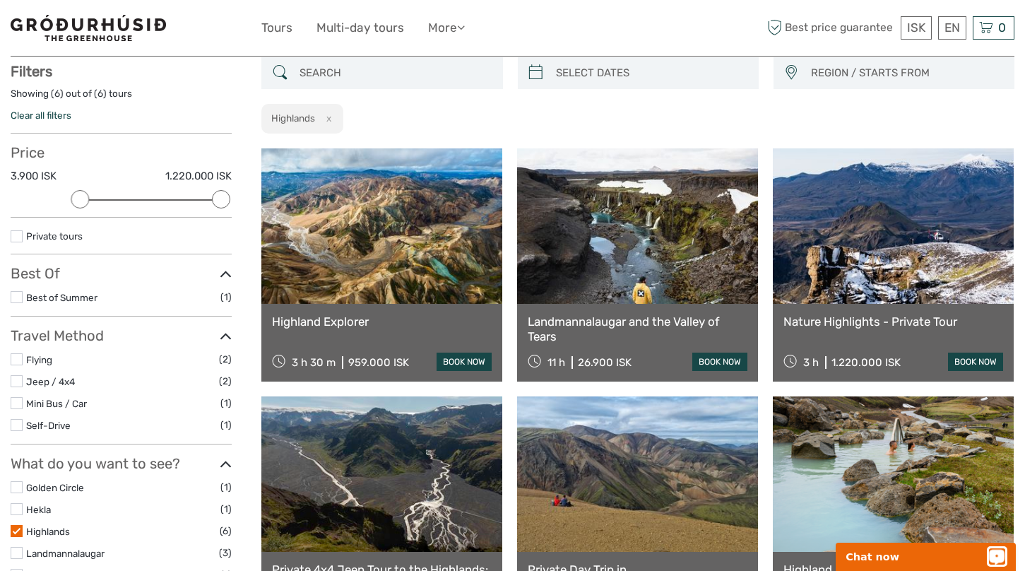
click at [997, 553] on icon "Open LiveChat chat widget" at bounding box center [997, 555] width 11 height 7
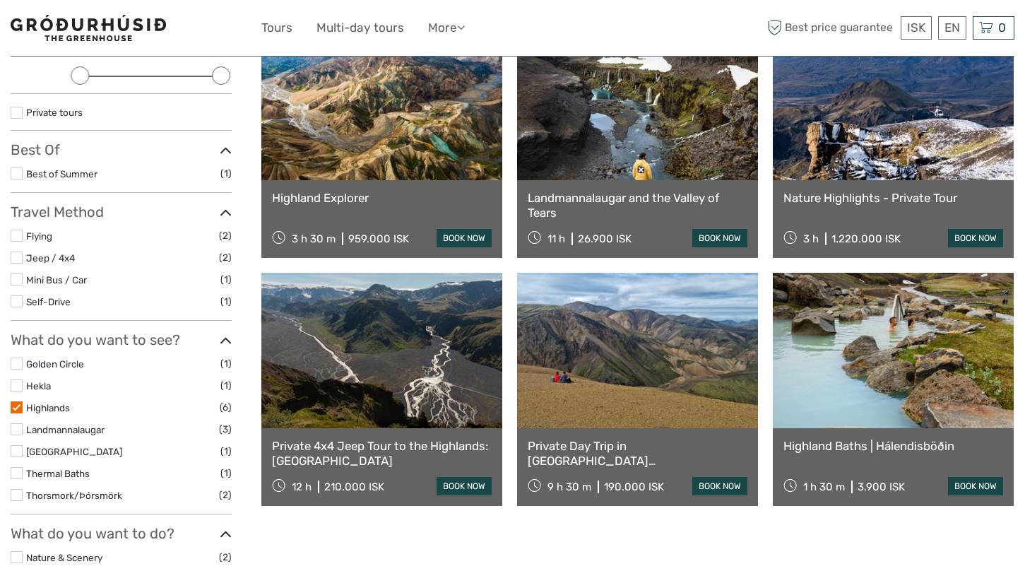
scroll to position [206, 0]
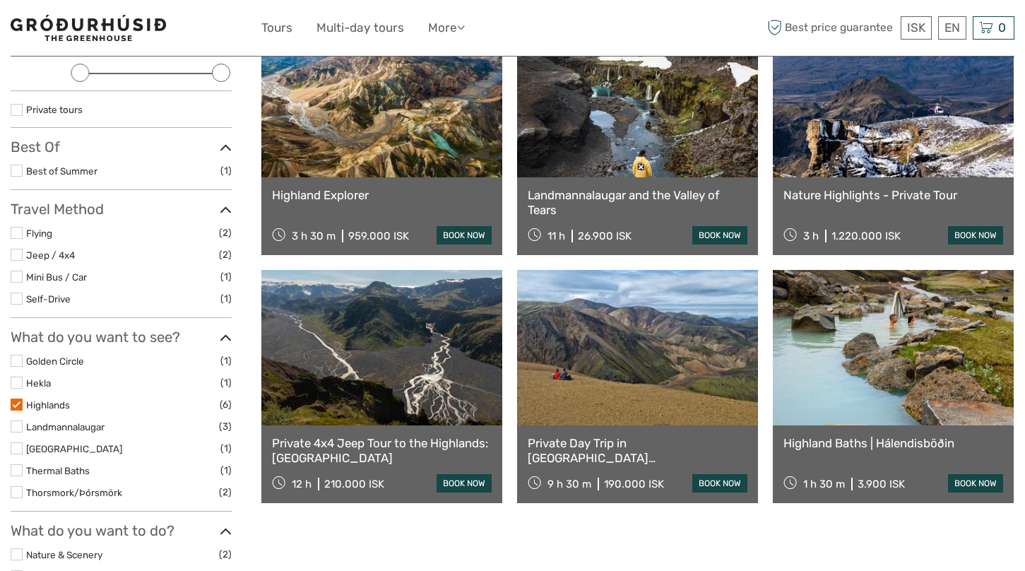
click at [874, 150] on link at bounding box center [893, 99] width 241 height 155
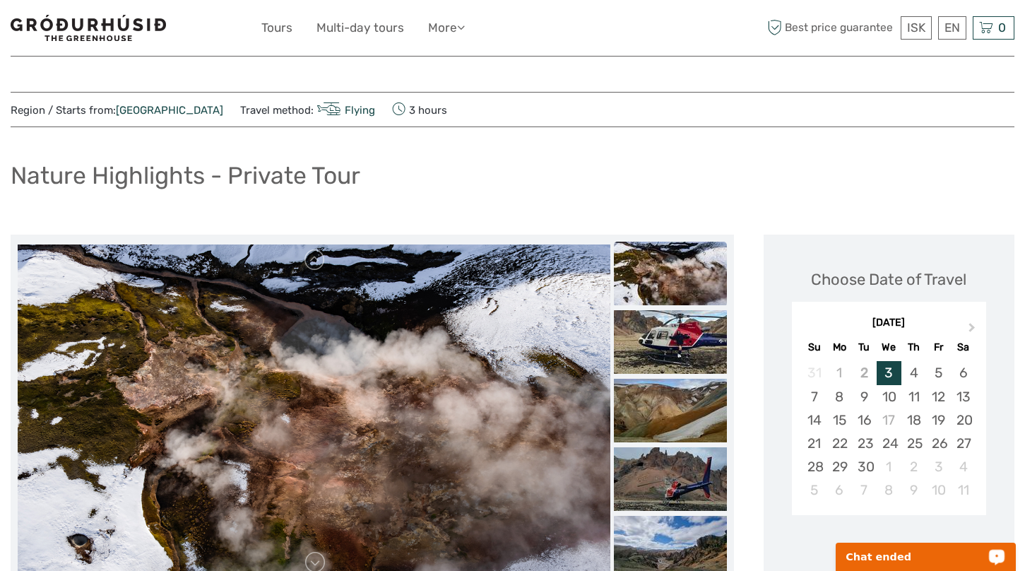
click at [1001, 553] on icon "Open LiveChat chat widget" at bounding box center [997, 555] width 11 height 7
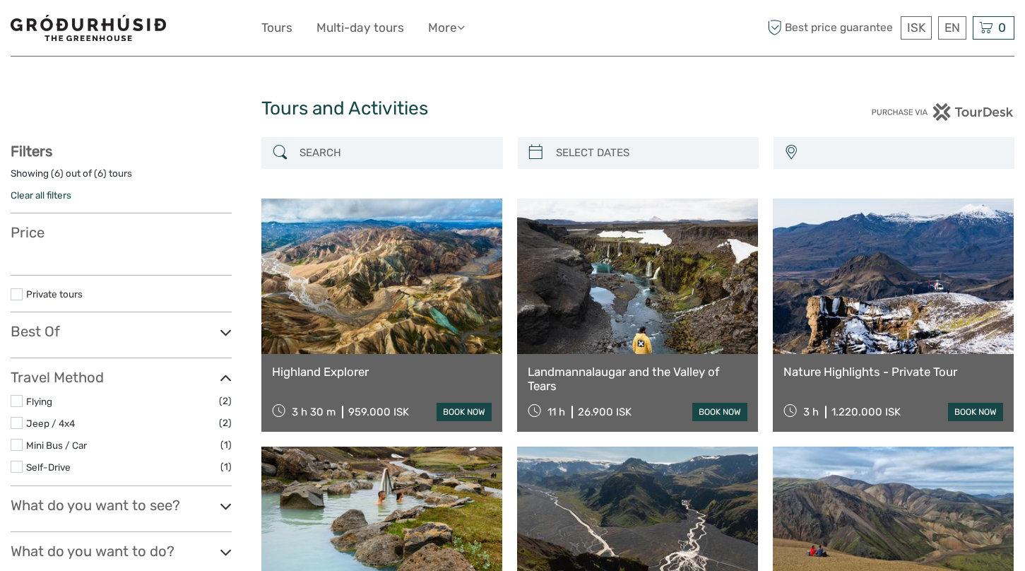
select select
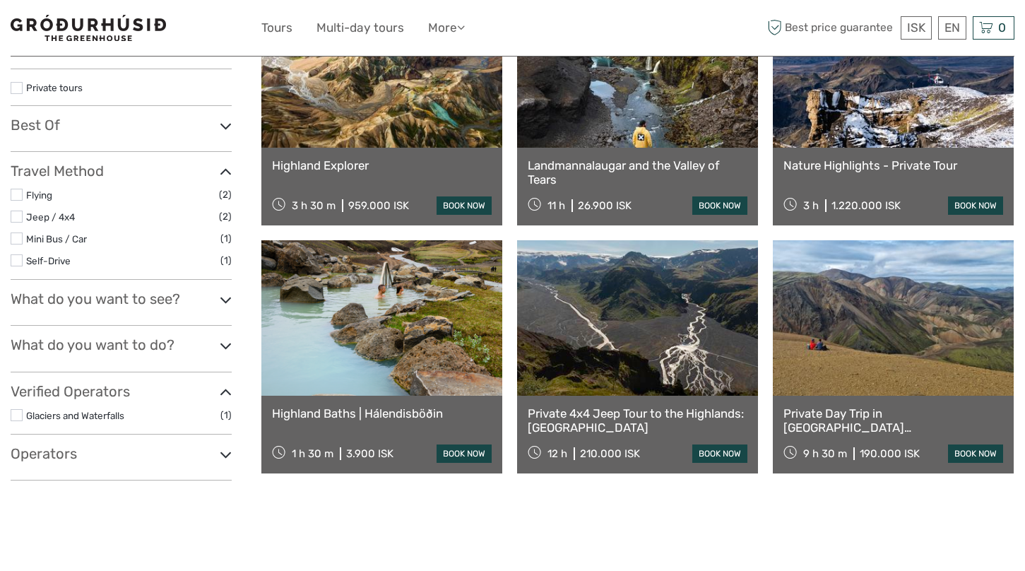
select select
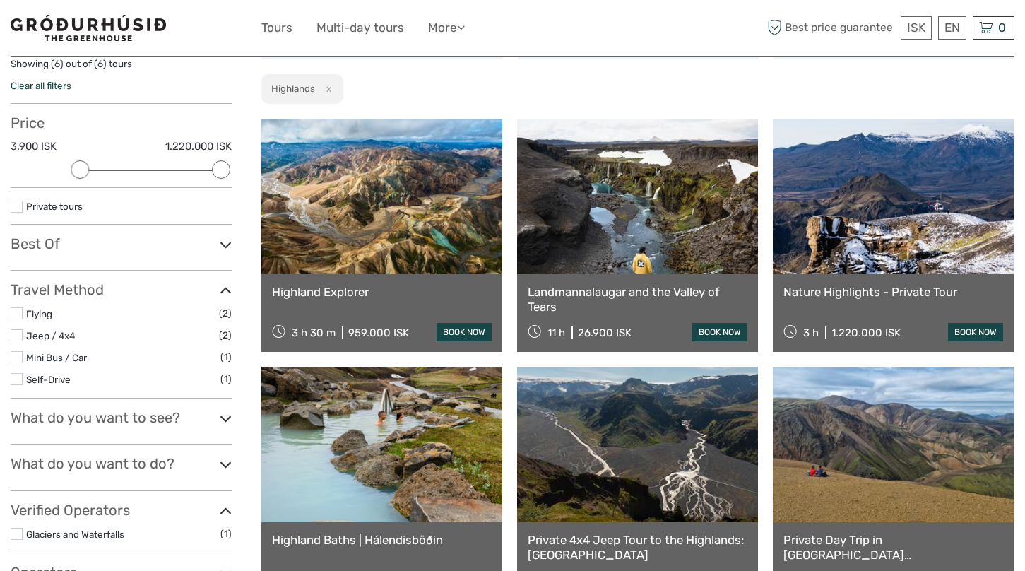
scroll to position [109, 0]
click at [378, 237] on link at bounding box center [381, 196] width 241 height 155
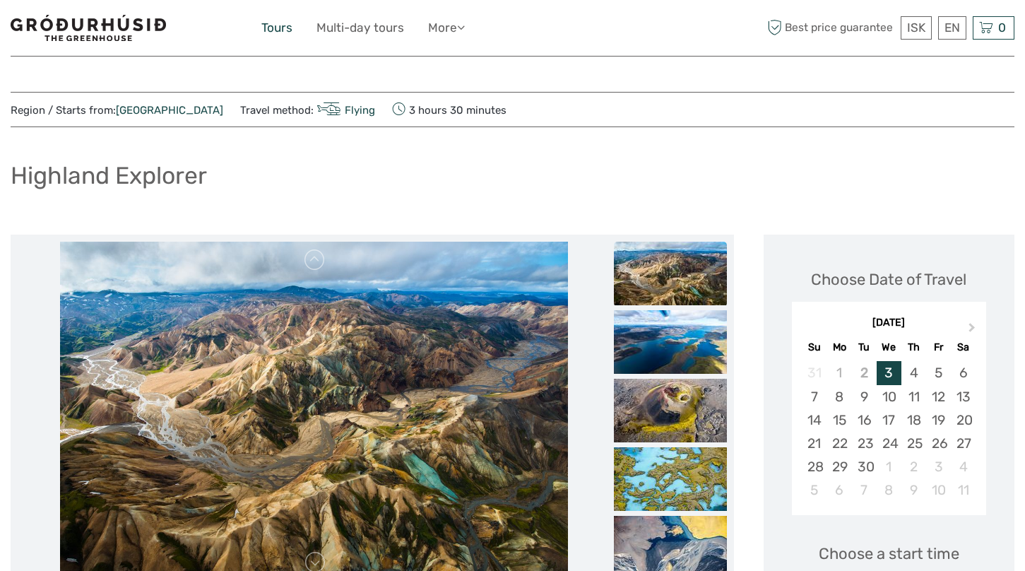
click at [277, 32] on link "Tours" at bounding box center [276, 28] width 31 height 20
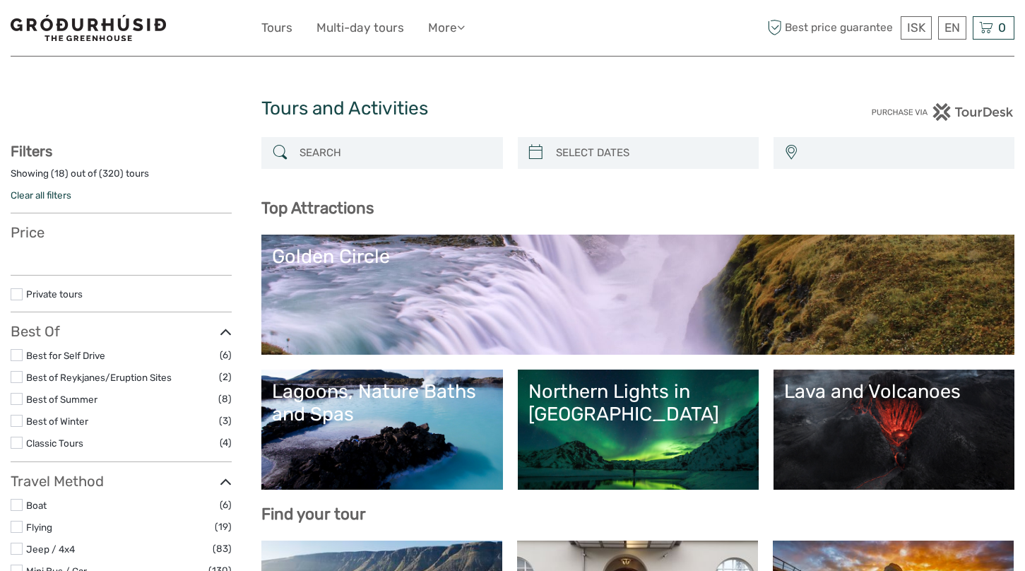
select select
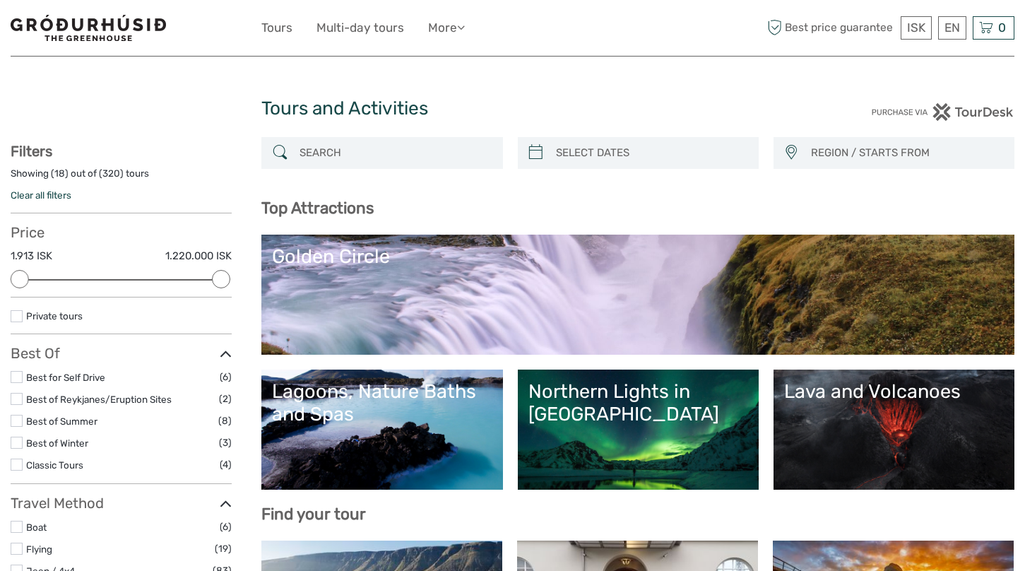
click at [85, 35] on img at bounding box center [88, 28] width 155 height 26
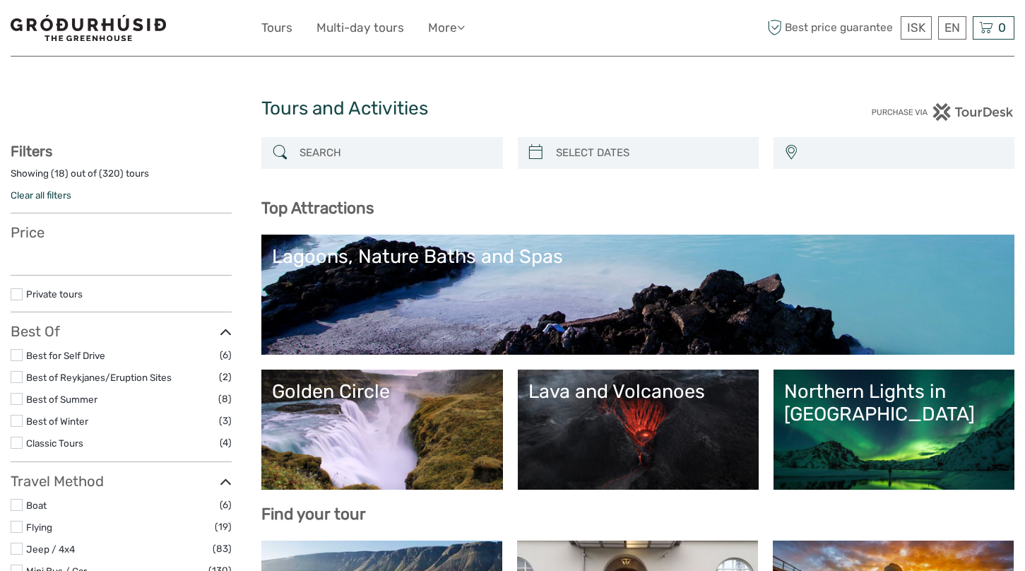
select select
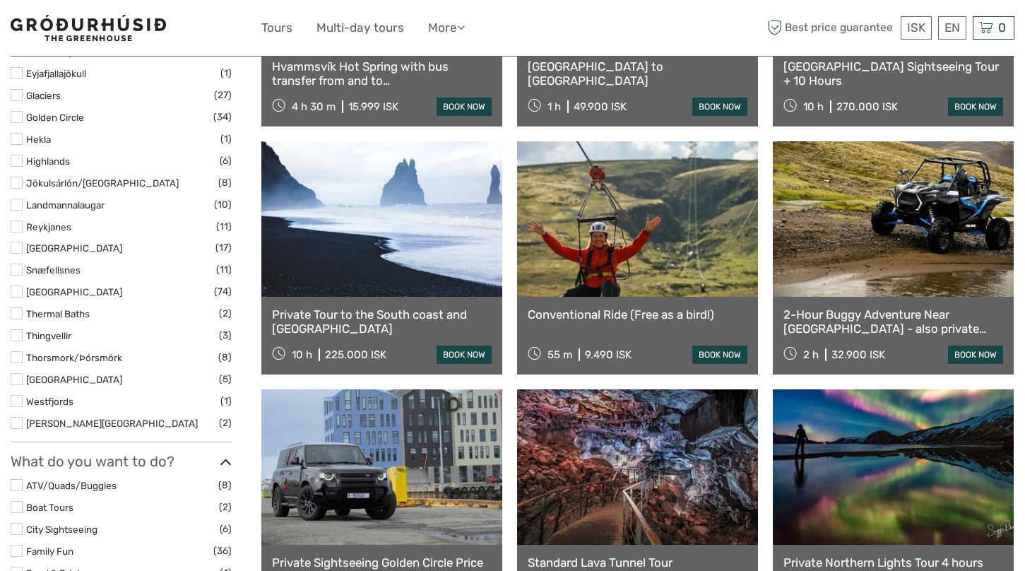
scroll to position [653, 0]
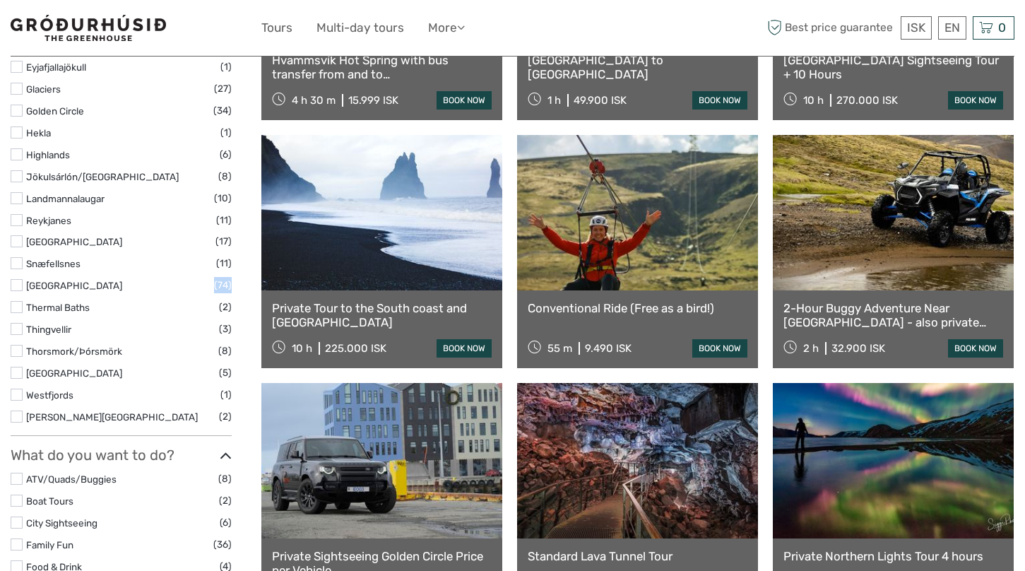
drag, startPoint x: 88, startPoint y: 289, endPoint x: 16, endPoint y: 311, distance: 76.0
click at [16, 311] on ul "Eyjafjallajökull (1) Glaciers (27) Golden Circle (34) Hekla (1) Highlands (6) J…" at bounding box center [121, 242] width 221 height 366
click at [407, 254] on link at bounding box center [381, 212] width 241 height 155
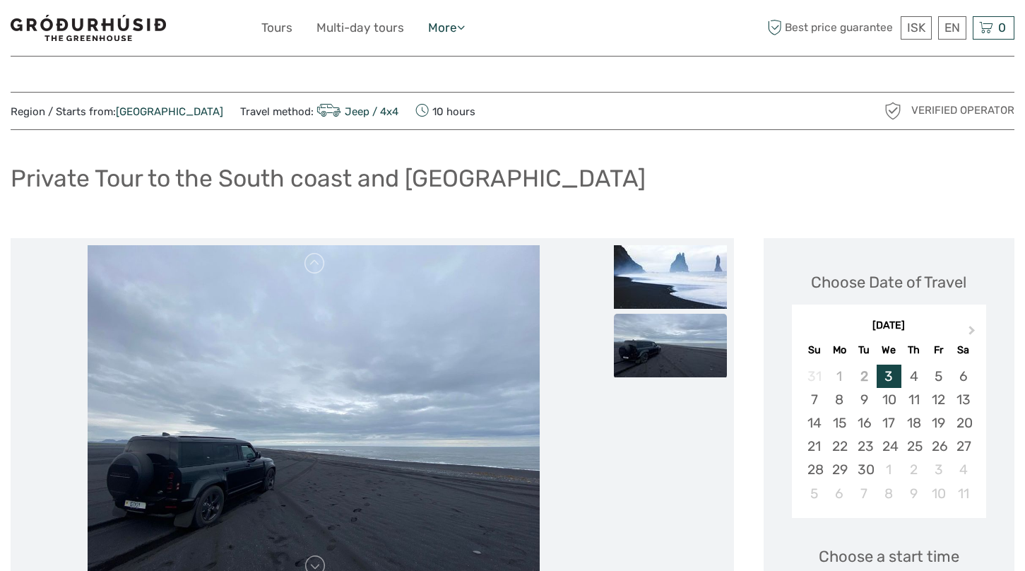
click at [442, 32] on link "More" at bounding box center [446, 28] width 37 height 20
click at [465, 24] on icon at bounding box center [461, 27] width 8 height 12
